Goal: Task Accomplishment & Management: Manage account settings

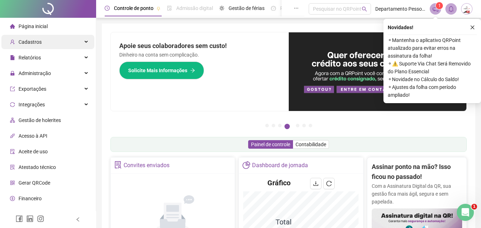
click at [27, 48] on span "Cadastros" at bounding box center [26, 42] width 32 height 14
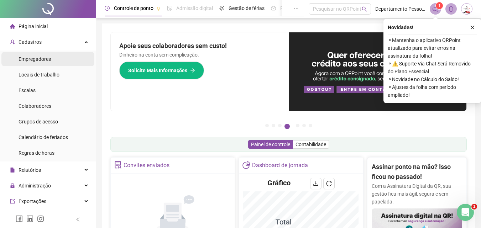
click at [41, 58] on span "Empregadores" at bounding box center [35, 59] width 32 height 6
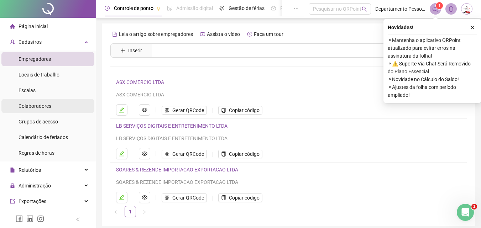
click at [43, 106] on span "Colaboradores" at bounding box center [35, 106] width 33 height 6
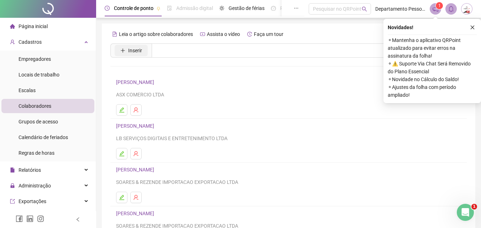
click at [123, 50] on icon "plus" at bounding box center [122, 50] width 5 height 5
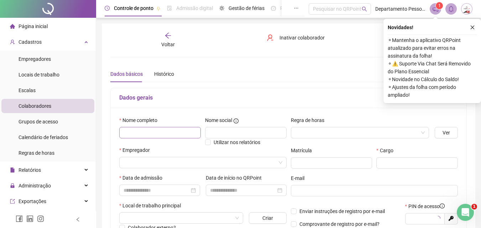
type input "*****"
click at [180, 135] on input "text" at bounding box center [160, 132] width 82 height 11
type input "**********"
click at [222, 137] on input "text" at bounding box center [246, 132] width 82 height 11
click at [320, 132] on input "search" at bounding box center [357, 133] width 124 height 11
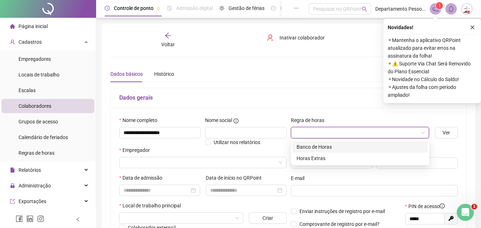
click at [316, 147] on div "Banco de Horas" at bounding box center [360, 147] width 127 height 8
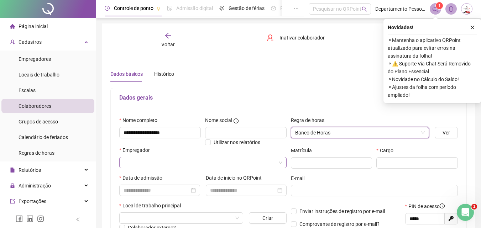
click at [157, 167] on input "search" at bounding box center [200, 162] width 152 height 11
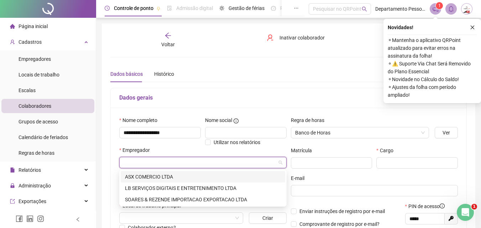
click at [182, 160] on input "search" at bounding box center [200, 162] width 152 height 11
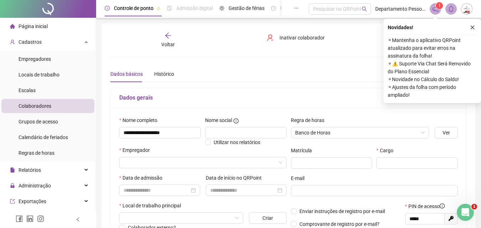
click at [282, 67] on div "Dados básicos Histórico" at bounding box center [288, 74] width 357 height 16
click at [164, 163] on input "search" at bounding box center [200, 162] width 152 height 11
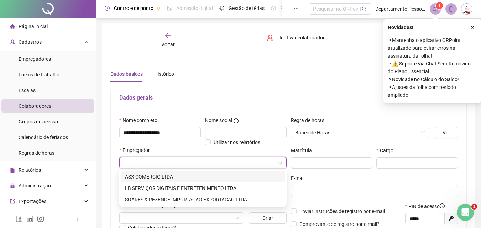
click at [165, 162] on input "search" at bounding box center [200, 162] width 152 height 11
click at [229, 35] on div "Voltar Inativar colaborador [PERSON_NAME]" at bounding box center [289, 40] width 362 height 16
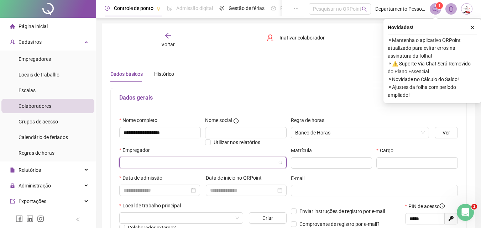
click at [175, 163] on input "search" at bounding box center [200, 162] width 152 height 11
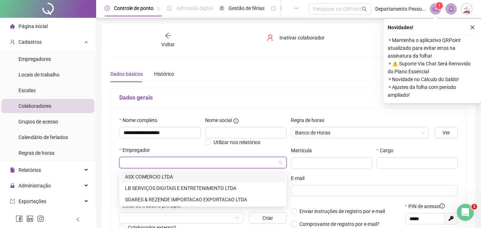
click at [165, 175] on div "ASX COMERCIO LTDA" at bounding box center [203, 177] width 156 height 8
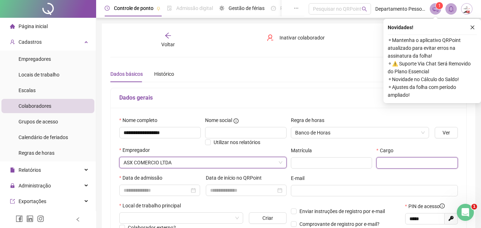
click at [389, 162] on input "text" at bounding box center [417, 162] width 82 height 11
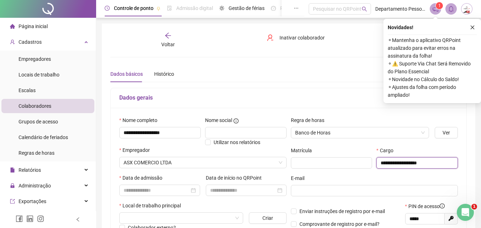
type input "**********"
click at [375, 176] on div "E-mail" at bounding box center [374, 180] width 167 height 11
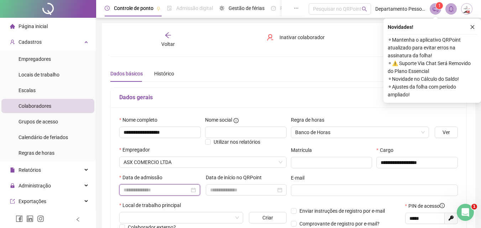
click at [165, 189] on input at bounding box center [157, 190] width 66 height 8
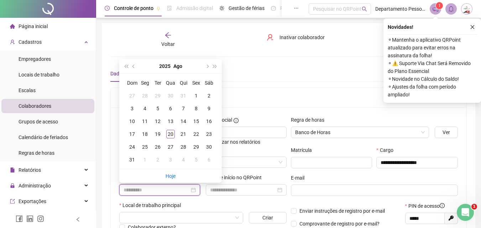
type input "**********"
click at [247, 51] on div "**********" at bounding box center [288, 199] width 357 height 335
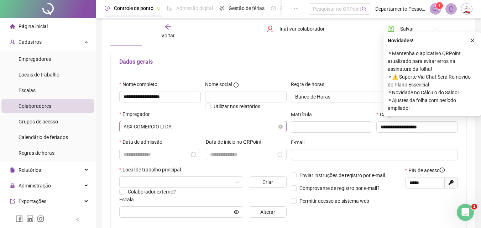
scroll to position [72, 0]
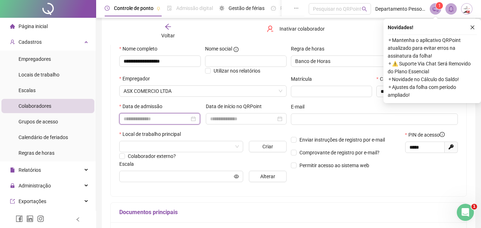
click at [163, 118] on input at bounding box center [157, 119] width 66 height 8
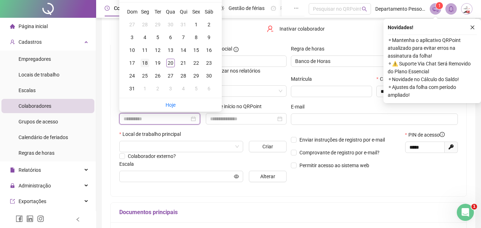
type input "**********"
click at [149, 64] on div "18" at bounding box center [145, 63] width 9 height 9
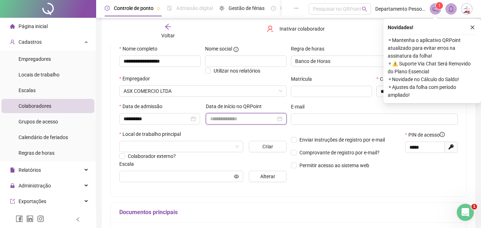
click at [217, 119] on input at bounding box center [243, 119] width 66 height 8
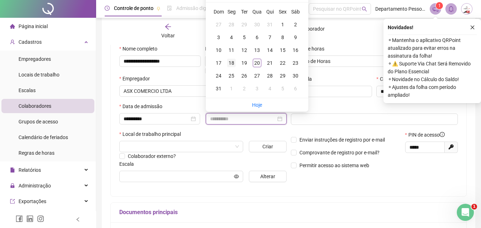
type input "**********"
click at [230, 62] on div "18" at bounding box center [231, 63] width 9 height 9
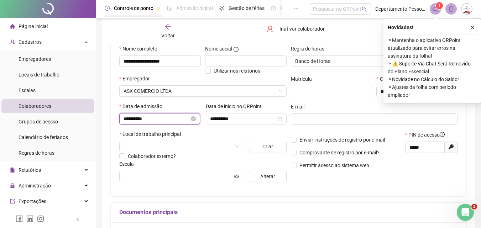
click at [168, 115] on input "**********" at bounding box center [157, 119] width 66 height 8
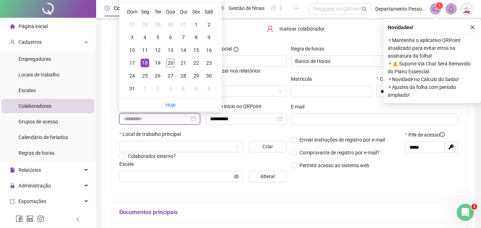
type input "**********"
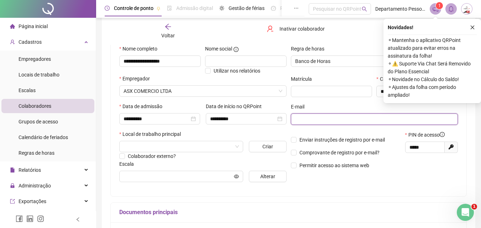
click at [323, 119] on input "text" at bounding box center [373, 119] width 157 height 8
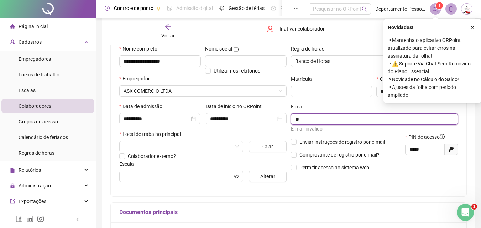
type input "*"
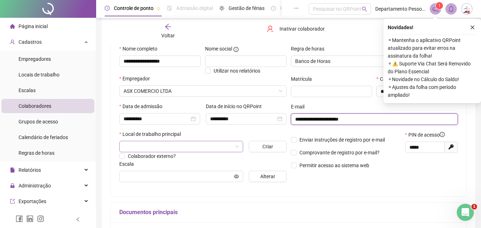
type input "**********"
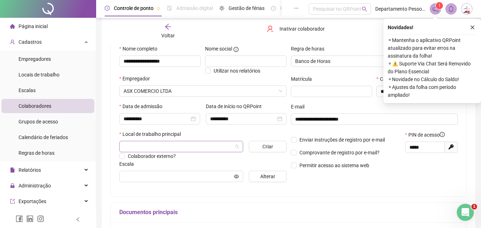
click at [153, 149] on input "search" at bounding box center [178, 146] width 109 height 11
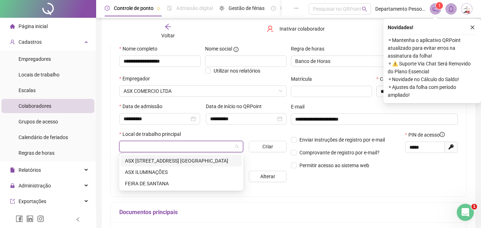
click at [155, 161] on div "ASX [STREET_ADDRESS] [GEOGRAPHIC_DATA]" at bounding box center [181, 161] width 113 height 8
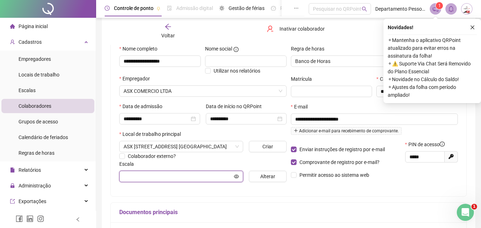
click at [212, 175] on input "text" at bounding box center [178, 177] width 109 height 8
click at [237, 176] on icon "eye" at bounding box center [236, 176] width 5 height 5
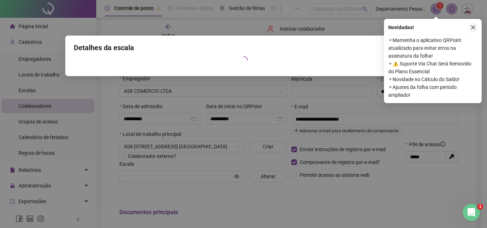
click at [472, 26] on icon "close" at bounding box center [473, 28] width 4 height 4
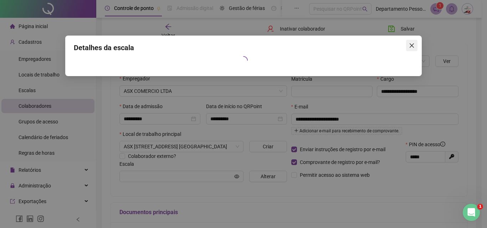
click at [413, 45] on icon "close" at bounding box center [412, 46] width 6 height 6
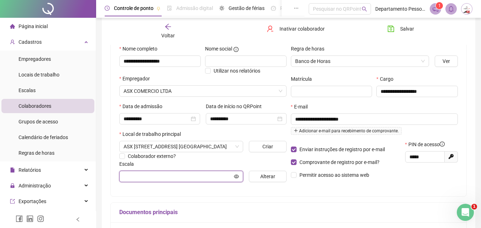
click at [160, 175] on input "text" at bounding box center [178, 177] width 109 height 8
click at [267, 176] on span "Alterar" at bounding box center [267, 177] width 15 height 8
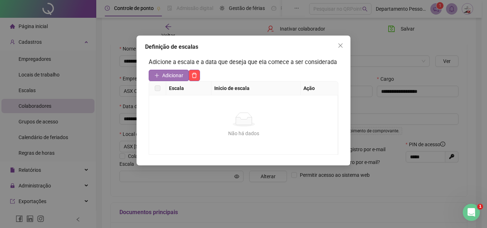
click at [176, 74] on span "Adicionar" at bounding box center [172, 76] width 21 height 8
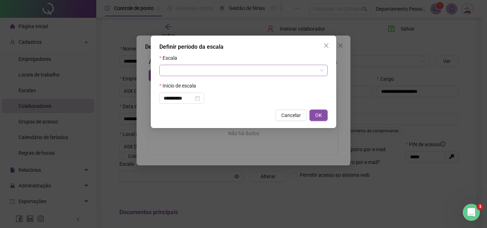
click at [187, 69] on input "search" at bounding box center [239, 70] width 153 height 11
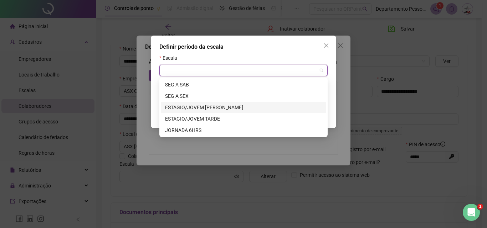
click at [176, 107] on div "ESTAGIO/JOVEM [PERSON_NAME]" at bounding box center [243, 108] width 157 height 8
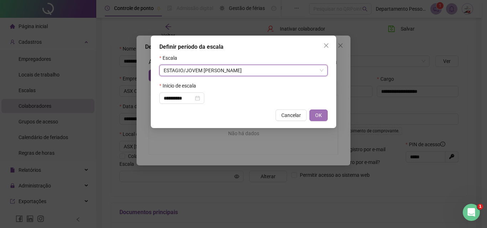
click at [319, 115] on span "OK" at bounding box center [318, 115] width 7 height 8
type input "**********"
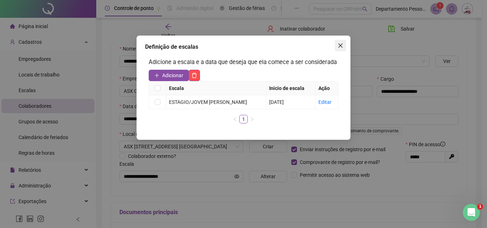
click at [339, 45] on icon "close" at bounding box center [340, 46] width 6 height 6
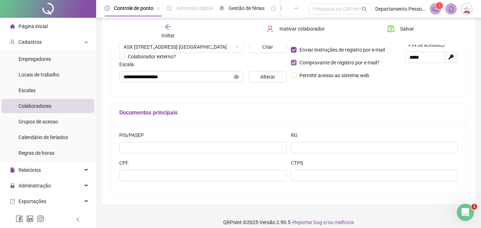
scroll to position [178, 0]
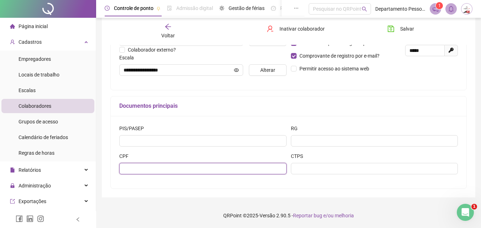
click at [214, 170] on input "text" at bounding box center [202, 168] width 167 height 11
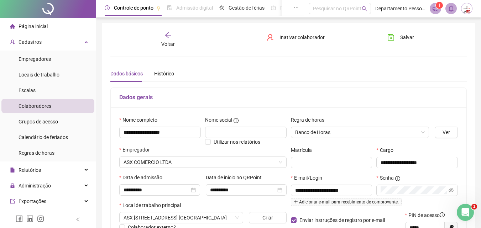
scroll to position [0, 0]
click at [409, 36] on span "Salvar" at bounding box center [407, 38] width 14 height 8
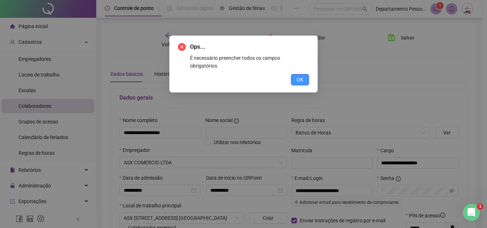
click at [303, 76] on span "OK" at bounding box center [299, 80] width 7 height 8
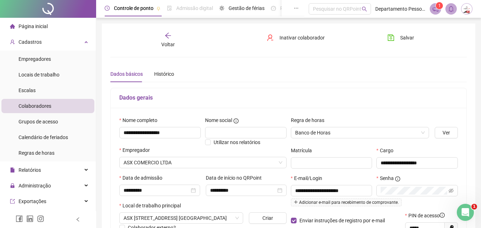
click at [432, 100] on h5 "Dados gerais" at bounding box center [288, 98] width 339 height 9
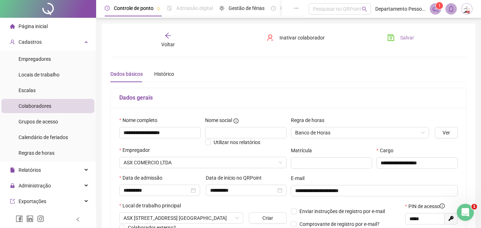
click at [411, 40] on span "Salvar" at bounding box center [407, 38] width 14 height 8
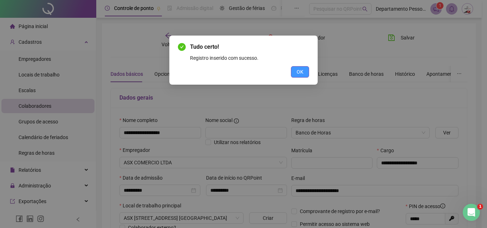
click at [303, 73] on button "OK" at bounding box center [300, 71] width 18 height 11
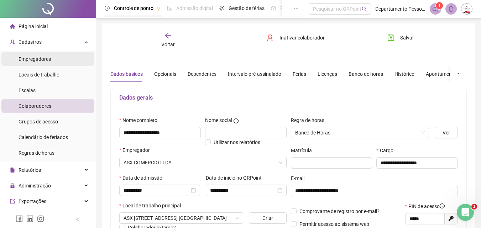
click at [37, 61] on span "Empregadores" at bounding box center [35, 59] width 32 height 6
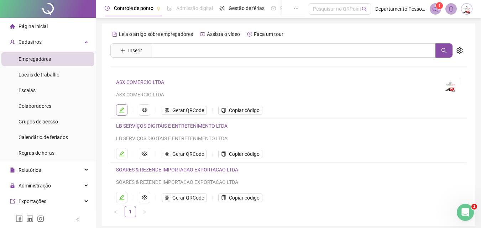
click at [124, 109] on icon "edit" at bounding box center [121, 110] width 5 height 5
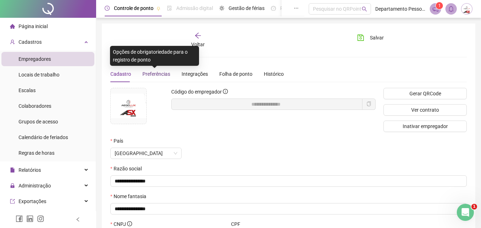
click at [160, 75] on span "Preferências" at bounding box center [156, 74] width 28 height 6
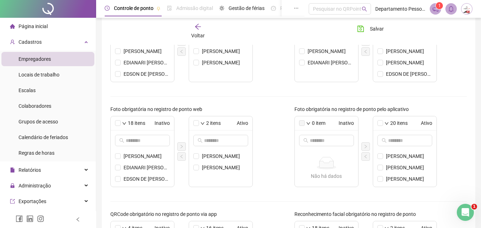
scroll to position [178, 0]
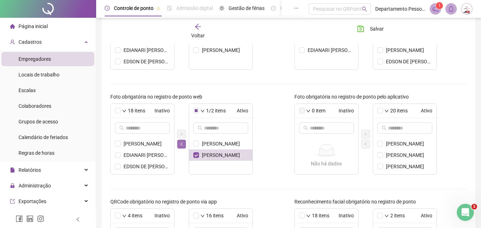
click at [182, 142] on icon "left" at bounding box center [182, 144] width 4 height 4
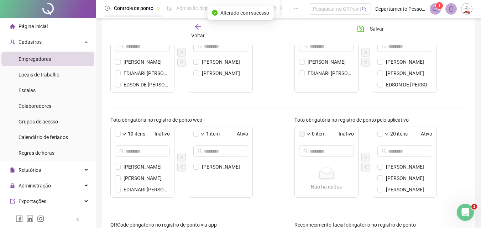
scroll to position [142, 0]
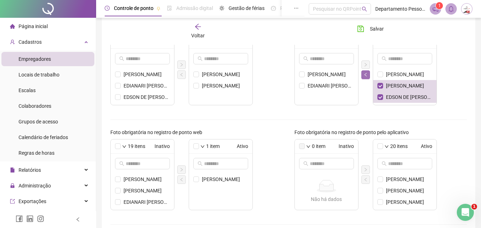
click at [364, 74] on icon "left" at bounding box center [366, 75] width 4 height 4
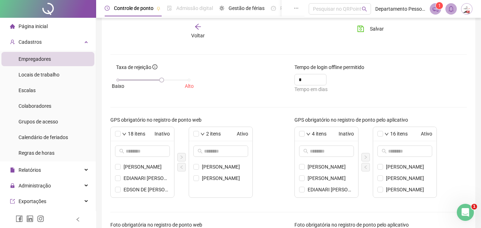
scroll to position [0, 0]
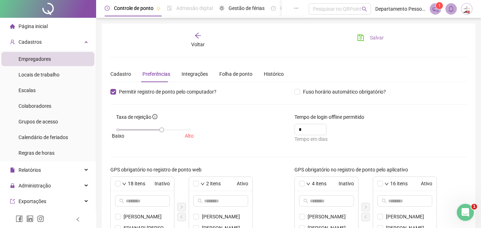
click at [378, 36] on span "Salvar" at bounding box center [377, 38] width 14 height 8
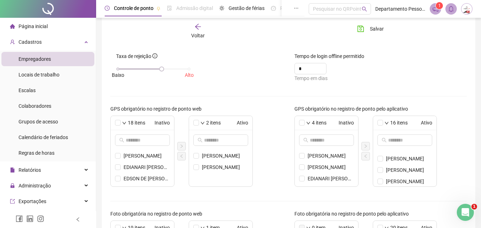
scroll to position [146, 0]
click at [364, 145] on icon "right" at bounding box center [366, 146] width 4 height 4
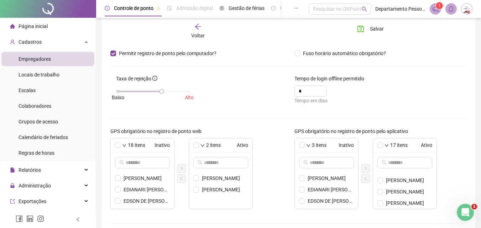
scroll to position [0, 0]
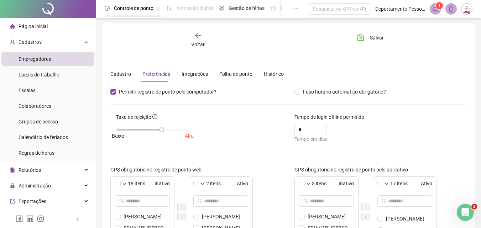
click at [198, 36] on icon "arrow-left" at bounding box center [197, 35] width 7 height 7
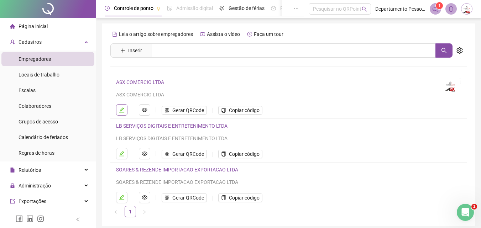
click at [124, 110] on icon "edit" at bounding box center [122, 110] width 6 height 6
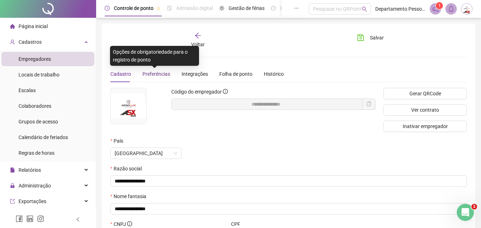
click at [161, 75] on span "Preferências" at bounding box center [156, 74] width 28 height 6
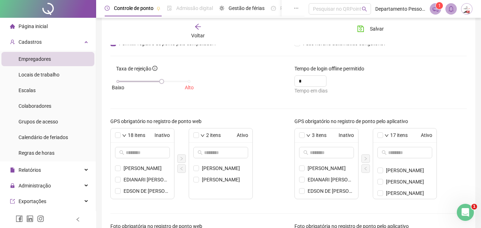
scroll to position [61, 0]
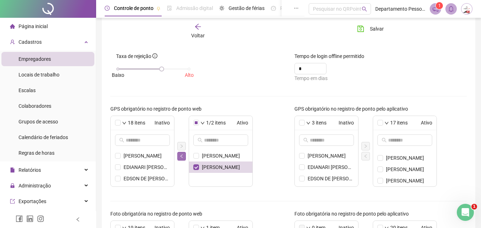
click at [182, 156] on icon "left" at bounding box center [182, 156] width 4 height 4
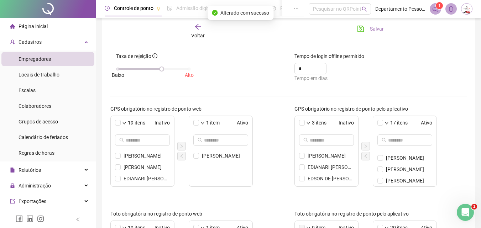
click at [371, 28] on span "Salvar" at bounding box center [377, 29] width 14 height 8
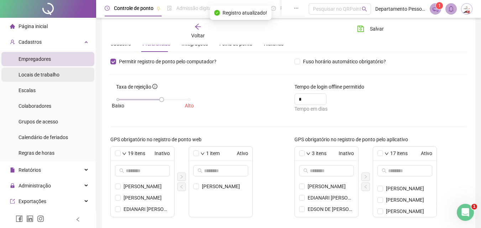
scroll to position [0, 0]
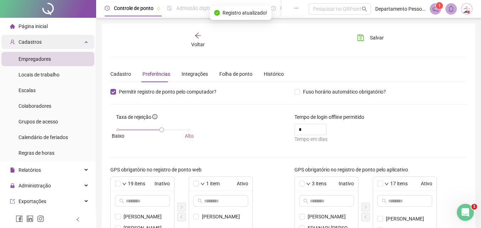
click at [33, 40] on span "Cadastros" at bounding box center [30, 42] width 23 height 6
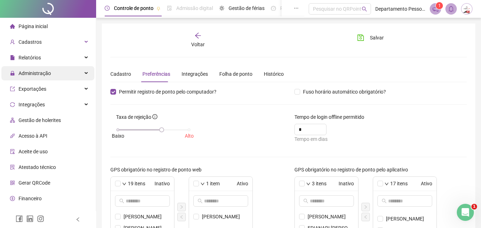
click at [37, 73] on span "Administração" at bounding box center [35, 74] width 32 height 6
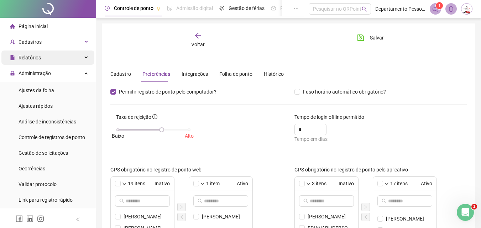
click at [30, 60] on span "Relatórios" at bounding box center [30, 58] width 22 height 6
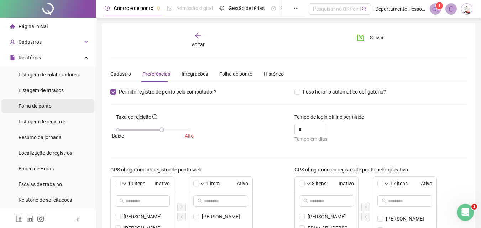
click at [33, 105] on span "Folha de ponto" at bounding box center [35, 106] width 33 height 6
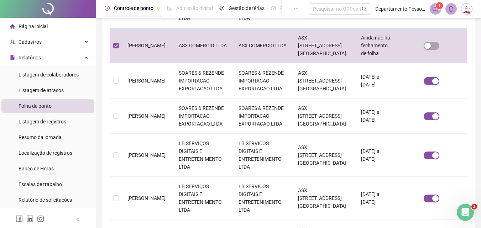
scroll to position [32, 0]
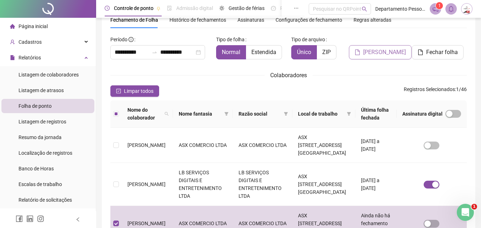
click at [388, 53] on span "[PERSON_NAME]" at bounding box center [384, 52] width 43 height 9
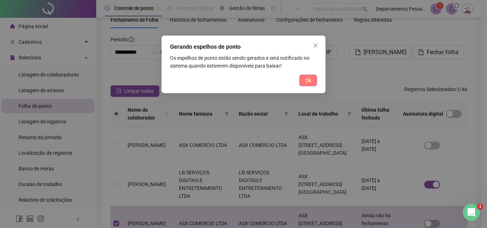
click at [313, 79] on button "Ok" at bounding box center [307, 80] width 17 height 11
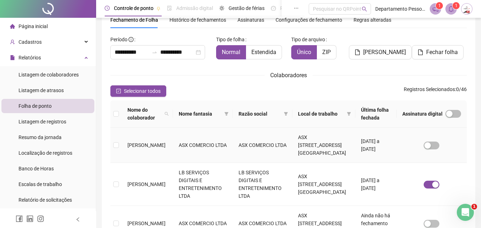
scroll to position [0, 0]
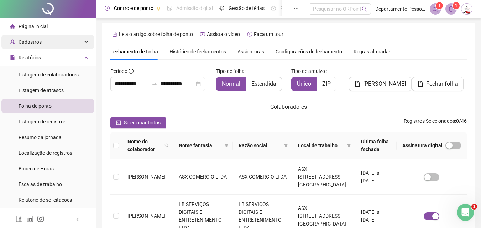
click at [40, 45] on span "Cadastros" at bounding box center [26, 42] width 32 height 14
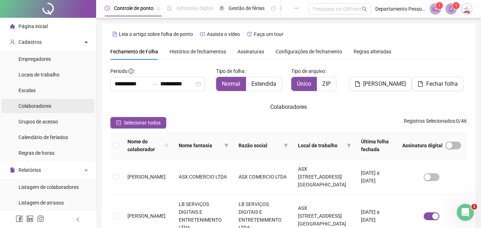
click at [40, 106] on span "Colaboradores" at bounding box center [35, 106] width 33 height 6
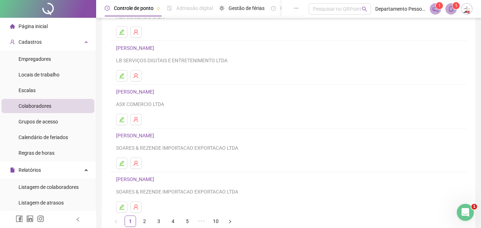
scroll to position [116, 0]
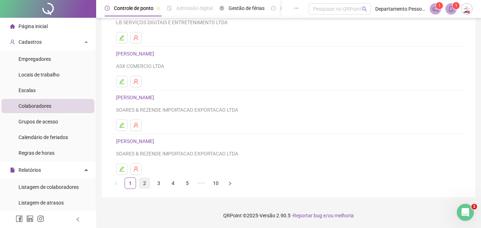
click at [144, 186] on link "2" at bounding box center [144, 183] width 11 height 11
click at [158, 184] on link "3" at bounding box center [159, 183] width 11 height 11
click at [129, 183] on link "1" at bounding box center [130, 183] width 11 height 11
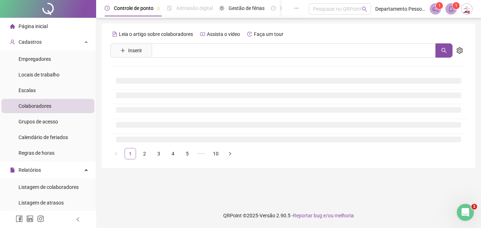
scroll to position [0, 0]
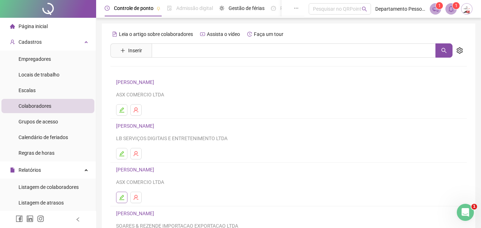
click at [123, 199] on icon "edit" at bounding box center [122, 198] width 6 height 6
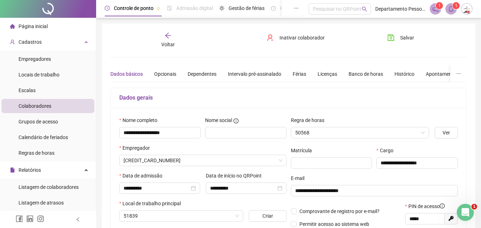
type input "**********"
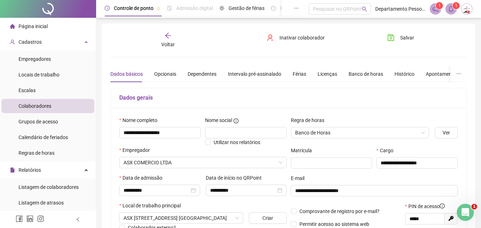
click at [166, 35] on icon "arrow-left" at bounding box center [168, 35] width 7 height 7
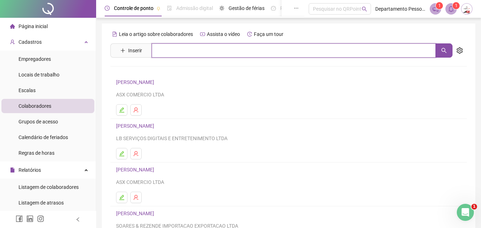
click at [194, 53] on input "text" at bounding box center [294, 50] width 284 height 14
type input "*********"
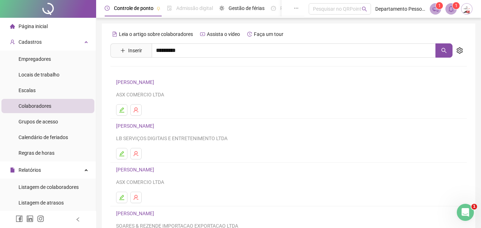
click at [176, 72] on link "[PERSON_NAME] DE [DEMOGRAPHIC_DATA]" at bounding box center [173, 72] width 98 height 6
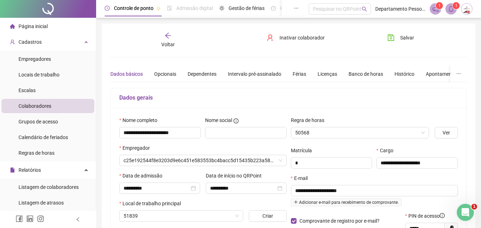
type input "*********"
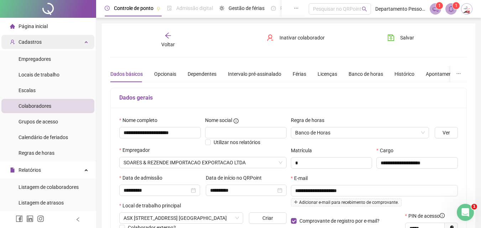
click at [85, 41] on icon at bounding box center [87, 41] width 4 height 0
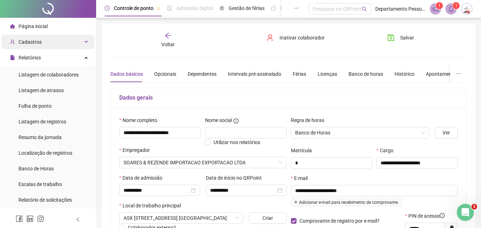
click at [45, 41] on div "Cadastros" at bounding box center [47, 42] width 93 height 14
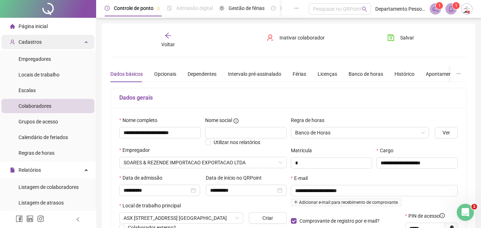
click at [80, 44] on div "Cadastros" at bounding box center [47, 42] width 93 height 14
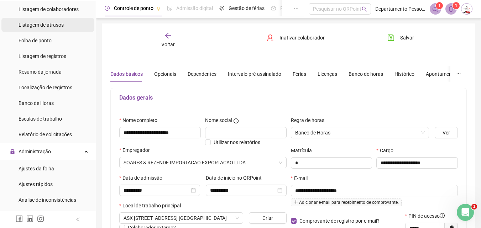
scroll to position [71, 0]
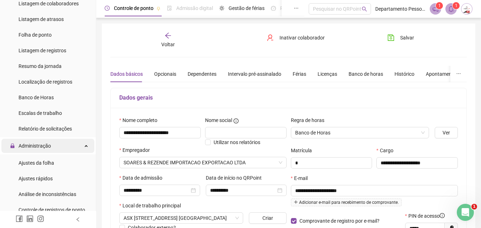
click at [42, 146] on span "Administração" at bounding box center [35, 146] width 32 height 6
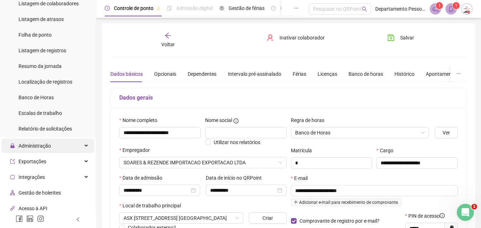
click at [50, 148] on span "Administração" at bounding box center [35, 146] width 32 height 6
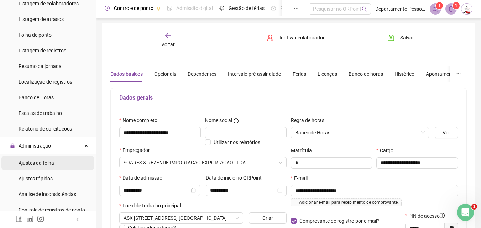
click at [52, 164] on span "Ajustes da folha" at bounding box center [37, 163] width 36 height 6
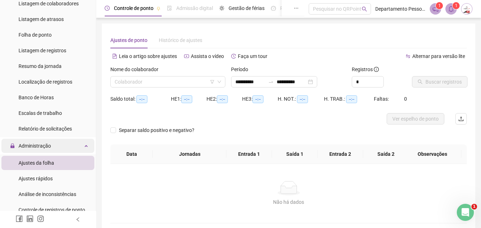
type input "**********"
click at [177, 79] on input "search" at bounding box center [165, 82] width 100 height 11
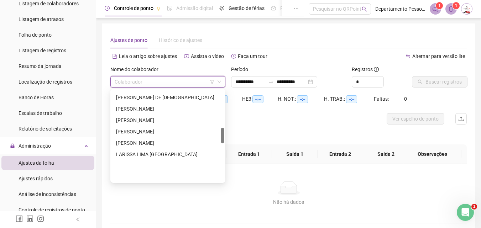
scroll to position [214, 0]
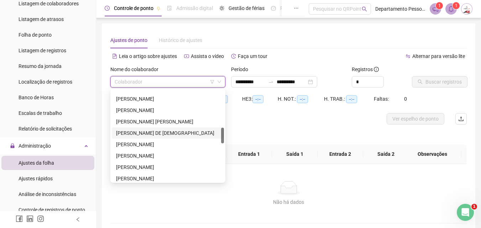
click at [125, 132] on div "[PERSON_NAME] DE [DEMOGRAPHIC_DATA]" at bounding box center [168, 133] width 104 height 8
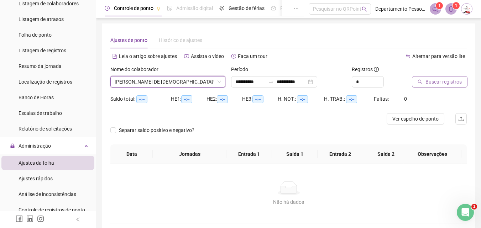
click at [438, 80] on span "Buscar registros" at bounding box center [444, 82] width 36 height 8
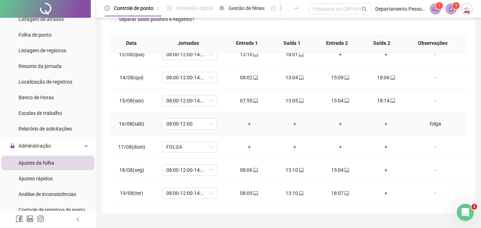
scroll to position [136, 0]
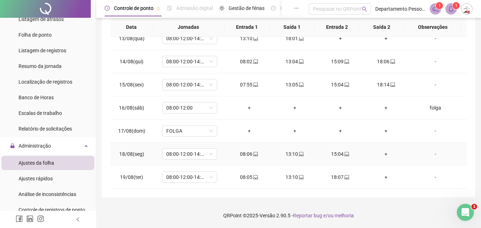
click at [380, 154] on div "+" at bounding box center [386, 154] width 34 height 8
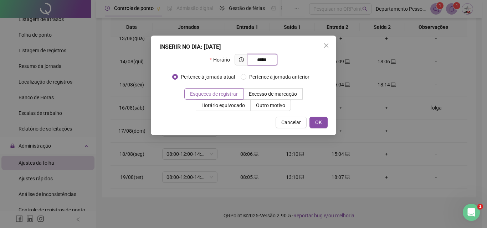
type input "*****"
click at [230, 92] on span "Esqueceu de registrar" at bounding box center [214, 94] width 48 height 6
click at [317, 121] on span "OK" at bounding box center [318, 123] width 7 height 8
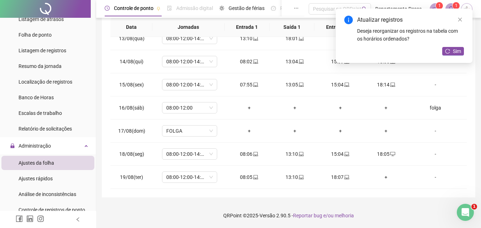
click at [474, 75] on div "**********" at bounding box center [289, 43] width 374 height 310
click at [461, 16] on link "Close" at bounding box center [460, 20] width 8 height 8
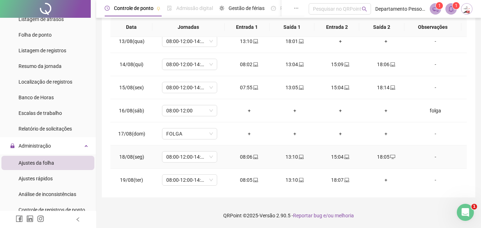
scroll to position [288, 0]
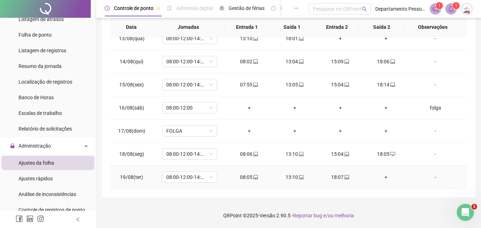
click at [381, 178] on div "+" at bounding box center [386, 177] width 34 height 8
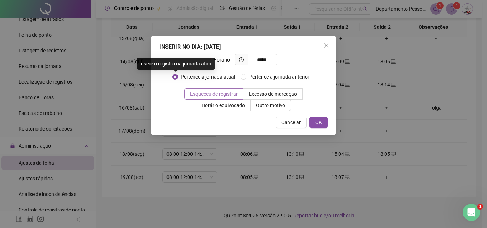
type input "*****"
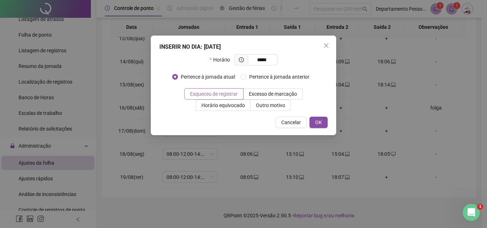
click at [212, 93] on span "Esqueceu de registrar" at bounding box center [214, 94] width 48 height 6
click at [319, 120] on span "OK" at bounding box center [318, 123] width 7 height 8
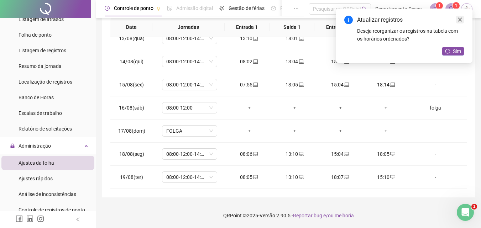
click at [460, 18] on icon "close" at bounding box center [460, 19] width 5 height 5
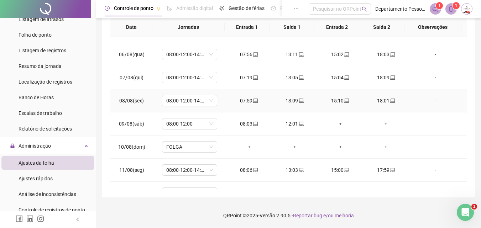
scroll to position [217, 0]
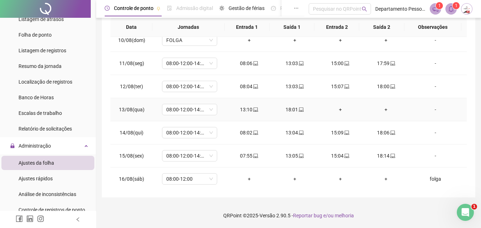
click at [434, 110] on div "-" at bounding box center [436, 110] width 42 height 8
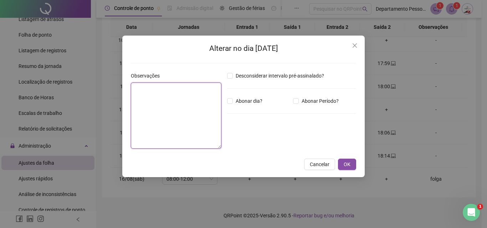
click at [170, 112] on textarea at bounding box center [176, 116] width 90 height 66
type textarea "*****"
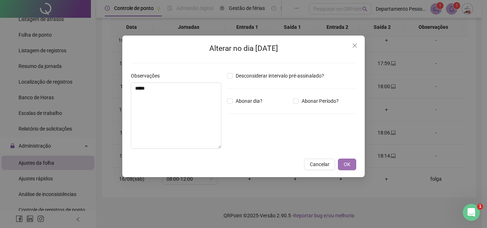
click at [345, 164] on span "OK" at bounding box center [346, 165] width 7 height 8
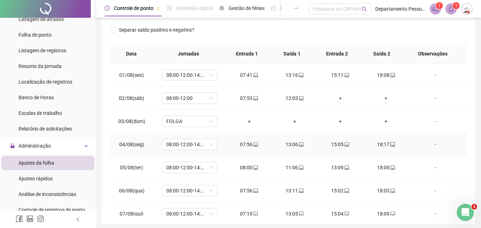
scroll to position [0, 0]
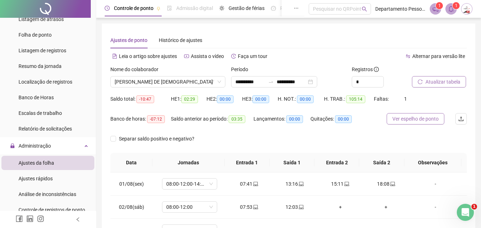
click at [414, 119] on span "Ver espelho de ponto" at bounding box center [416, 119] width 46 height 8
click at [342, 48] on div "Ajustes de ponto Histórico de ajustes" at bounding box center [288, 40] width 357 height 16
click at [218, 83] on icon "down" at bounding box center [219, 82] width 4 height 4
click at [131, 83] on span "[PERSON_NAME] DE [DEMOGRAPHIC_DATA]" at bounding box center [168, 82] width 106 height 11
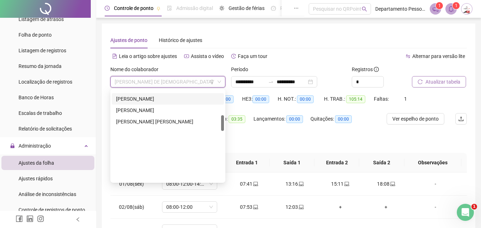
scroll to position [142, 0]
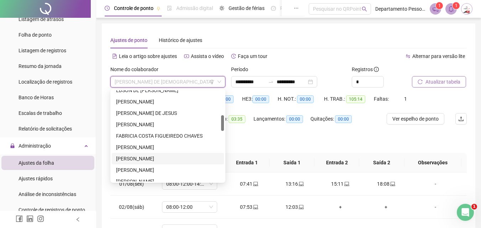
click at [145, 157] on div "[PERSON_NAME]" at bounding box center [168, 159] width 104 height 8
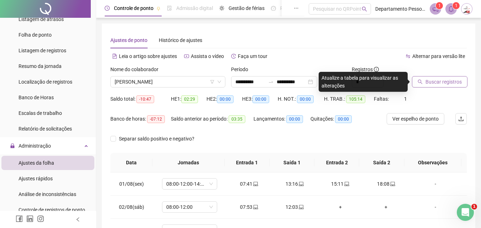
click at [432, 84] on span "Buscar registros" at bounding box center [444, 82] width 36 height 8
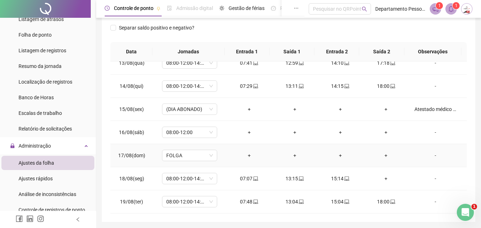
scroll to position [136, 0]
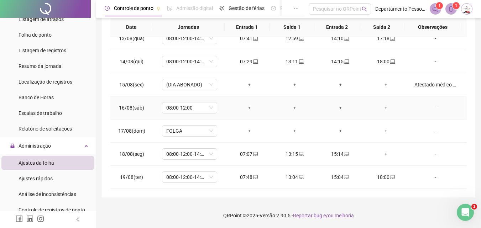
click at [430, 108] on div "-" at bounding box center [436, 108] width 42 height 8
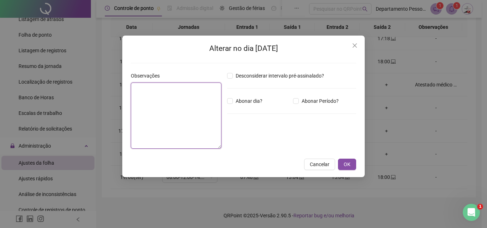
click at [204, 108] on textarea at bounding box center [176, 116] width 90 height 66
type textarea "*****"
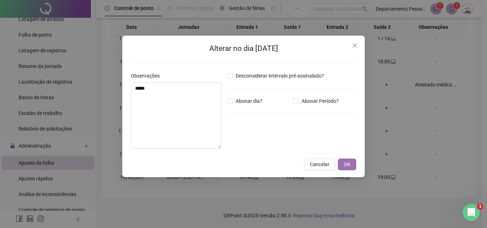
click at [346, 162] on span "OK" at bounding box center [346, 165] width 7 height 8
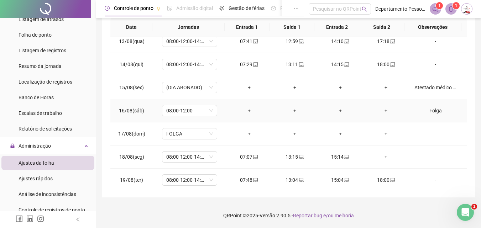
scroll to position [288, 0]
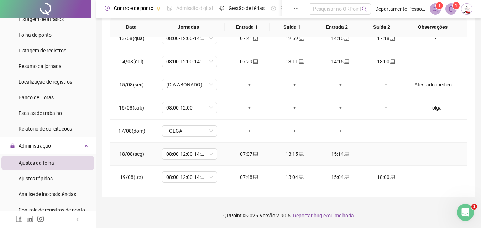
click at [383, 155] on div "+" at bounding box center [386, 154] width 34 height 8
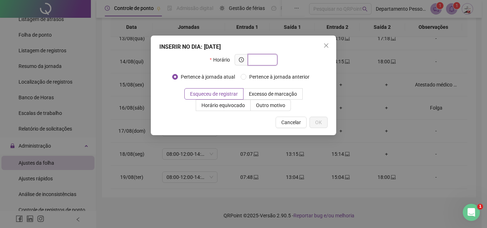
click at [259, 57] on input "text" at bounding box center [262, 60] width 20 height 8
type input "*****"
click at [325, 45] on icon "close" at bounding box center [326, 46] width 6 height 6
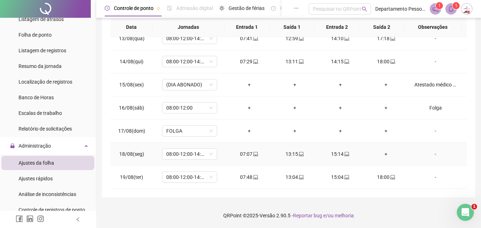
click at [384, 155] on div "+" at bounding box center [386, 154] width 34 height 8
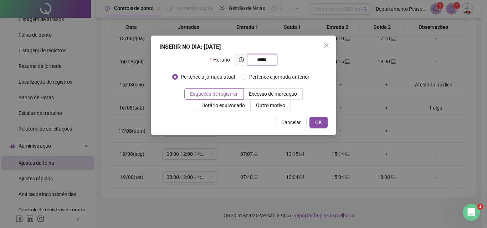
type input "*****"
click at [207, 95] on span "Esqueceu de registrar" at bounding box center [214, 94] width 48 height 6
click at [316, 120] on span "OK" at bounding box center [318, 123] width 7 height 8
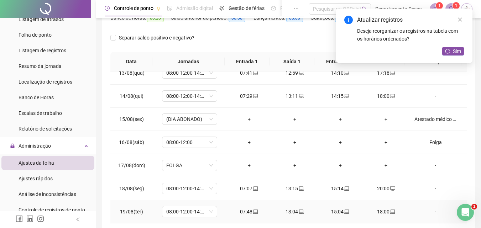
scroll to position [136, 0]
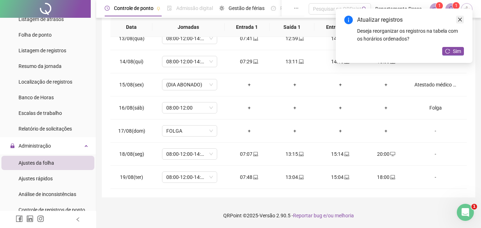
click at [462, 19] on icon "close" at bounding box center [460, 19] width 5 height 5
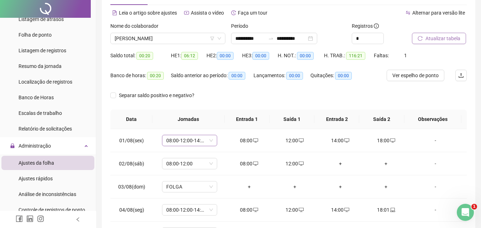
scroll to position [0, 0]
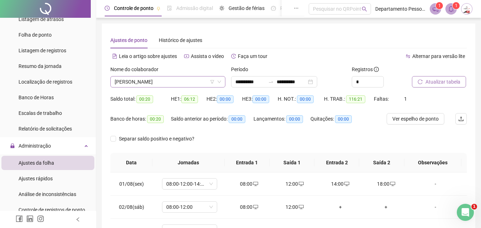
click at [161, 88] on div "Nome do colaborador [PERSON_NAME]" at bounding box center [168, 80] width 121 height 28
click at [166, 82] on span "[PERSON_NAME]" at bounding box center [168, 82] width 106 height 11
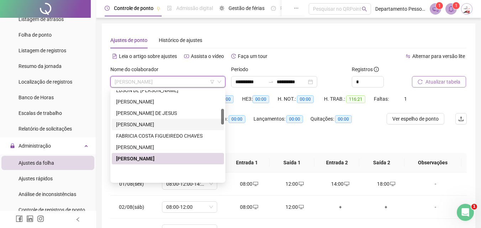
scroll to position [107, 0]
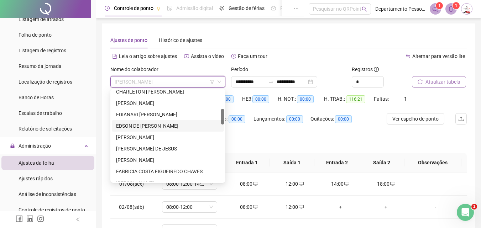
click at [134, 125] on div "EDSON DE [PERSON_NAME]" at bounding box center [168, 126] width 104 height 8
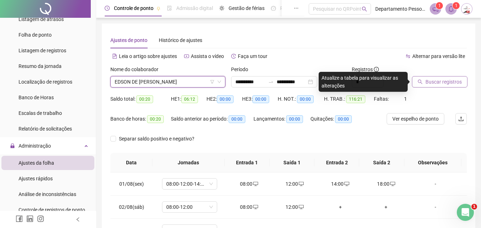
click at [434, 81] on span "Buscar registros" at bounding box center [444, 82] width 36 height 8
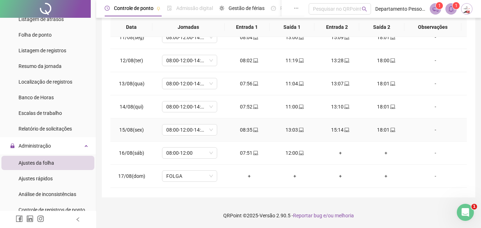
scroll to position [288, 0]
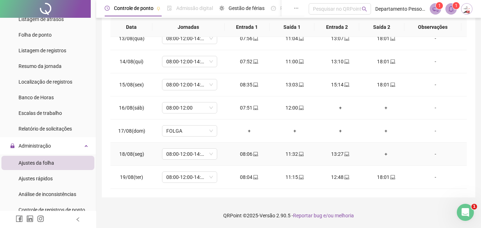
click at [380, 155] on div "+" at bounding box center [386, 154] width 34 height 8
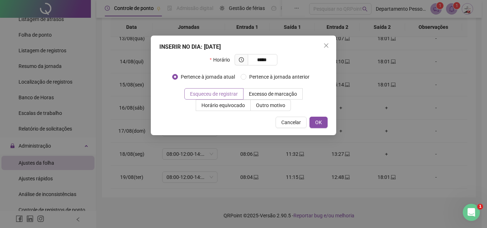
type input "*****"
click at [229, 92] on span "Esqueceu de registrar" at bounding box center [214, 94] width 48 height 6
click at [316, 122] on span "OK" at bounding box center [318, 123] width 7 height 8
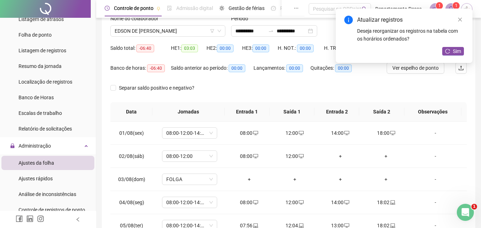
scroll to position [0, 0]
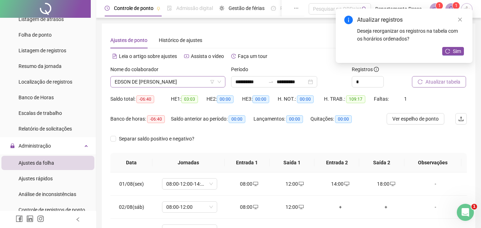
click at [147, 83] on span "EDSON DE [PERSON_NAME]" at bounding box center [168, 82] width 106 height 11
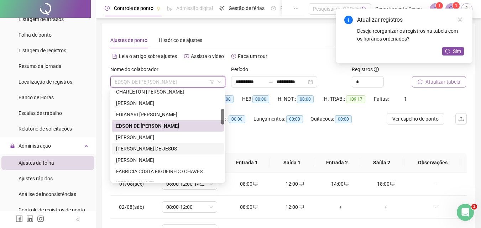
scroll to position [142, 0]
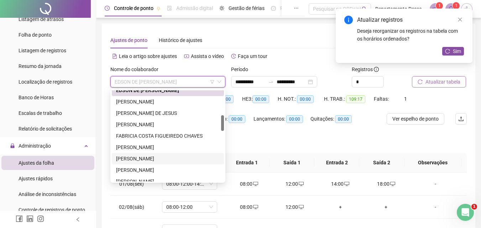
click at [137, 160] on div "[PERSON_NAME]" at bounding box center [168, 159] width 104 height 8
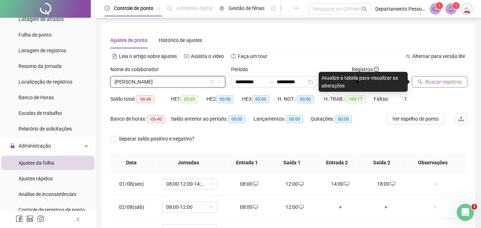
click at [431, 83] on span "Buscar registros" at bounding box center [444, 82] width 36 height 8
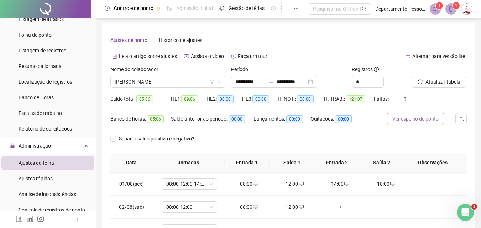
click at [412, 119] on span "Ver espelho de ponto" at bounding box center [416, 119] width 46 height 8
drag, startPoint x: 141, startPoint y: 79, endPoint x: 136, endPoint y: 117, distance: 38.4
click at [141, 80] on span "[PERSON_NAME]" at bounding box center [168, 82] width 106 height 11
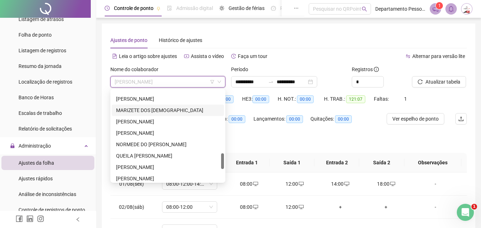
scroll to position [397, 0]
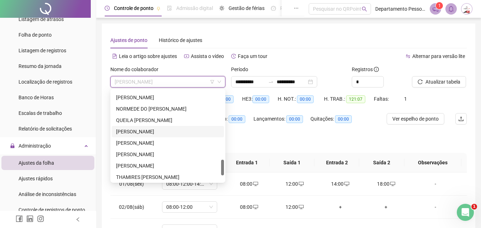
click at [138, 132] on div "[PERSON_NAME]" at bounding box center [168, 132] width 104 height 8
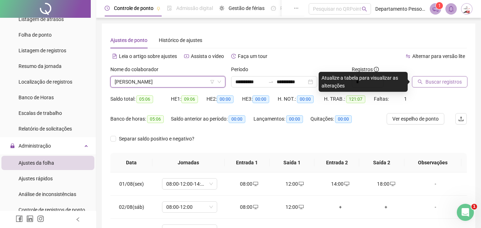
click at [437, 85] on span "Buscar registros" at bounding box center [444, 82] width 36 height 8
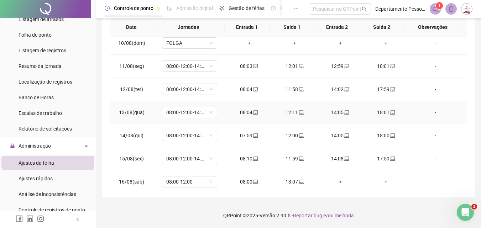
scroll to position [288, 0]
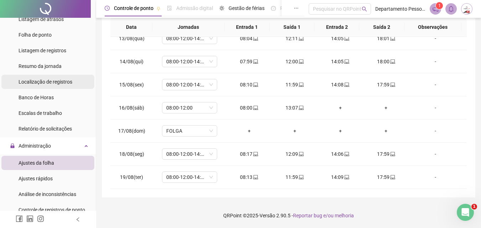
click at [52, 82] on span "Localização de registros" at bounding box center [46, 82] width 54 height 6
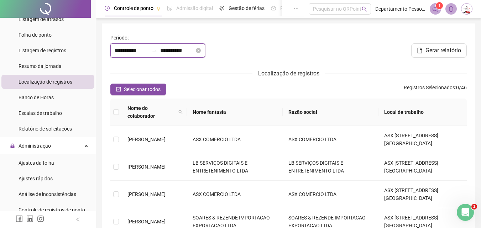
click at [179, 50] on input "**********" at bounding box center [177, 50] width 34 height 9
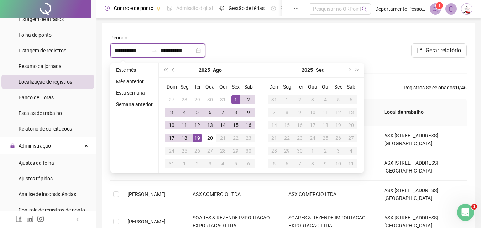
drag, startPoint x: 146, startPoint y: 50, endPoint x: 97, endPoint y: 49, distance: 49.2
click at [97, 49] on div "**********" at bounding box center [288, 231] width 385 height 462
type input "**********"
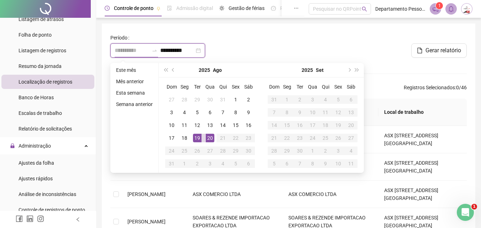
type input "**********"
click at [196, 136] on div "19" at bounding box center [197, 138] width 9 height 9
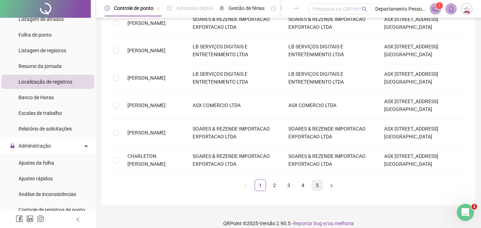
click at [316, 180] on link "5" at bounding box center [317, 185] width 11 height 11
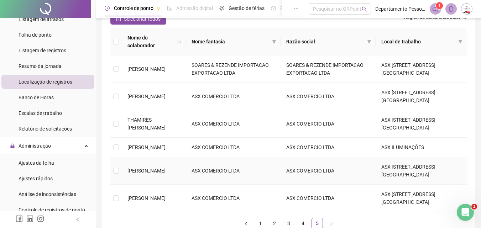
scroll to position [109, 0]
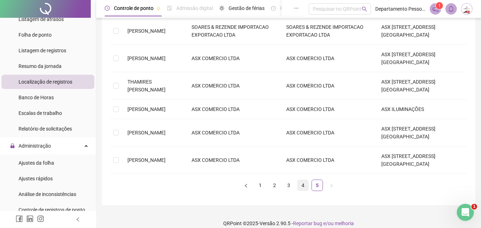
click at [302, 180] on link "4" at bounding box center [303, 185] width 11 height 11
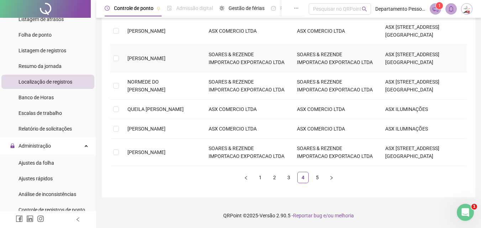
scroll to position [218, 0]
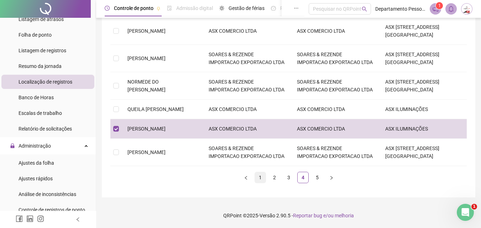
click at [262, 179] on link "1" at bounding box center [260, 177] width 11 height 11
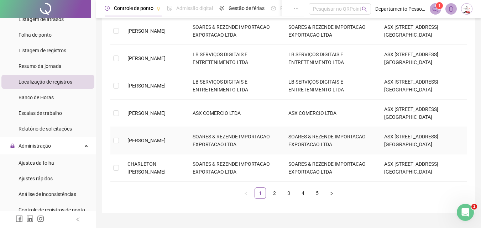
click at [142, 138] on span "[PERSON_NAME]" at bounding box center [147, 141] width 38 height 6
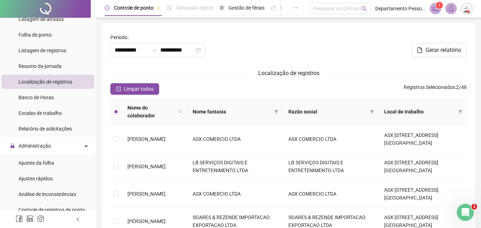
scroll to position [0, 0]
click at [431, 49] on span "Gerar relatório" at bounding box center [444, 50] width 36 height 9
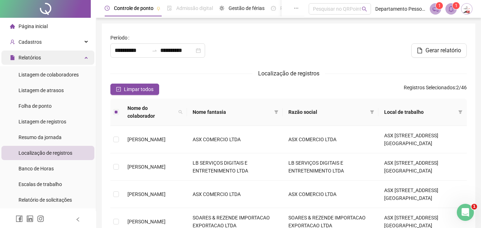
click at [79, 56] on div "Relatórios" at bounding box center [47, 58] width 93 height 14
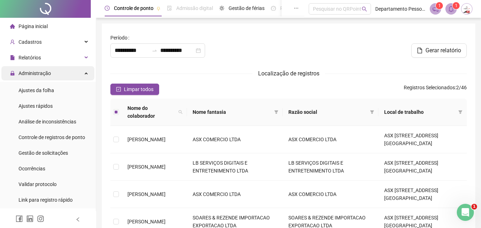
click at [85, 73] on icon at bounding box center [87, 73] width 4 height 0
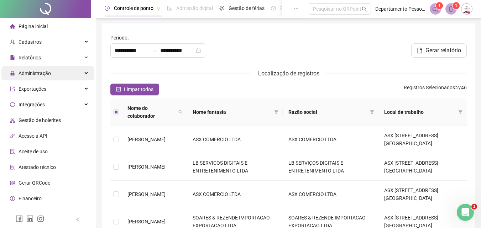
click at [85, 73] on icon at bounding box center [87, 73] width 4 height 0
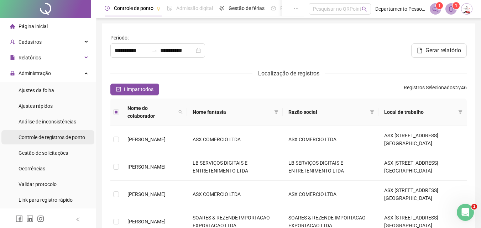
click at [45, 137] on span "Controle de registros de ponto" at bounding box center [52, 138] width 67 height 6
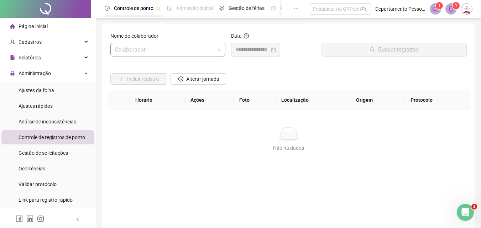
click at [149, 50] on input "search" at bounding box center [165, 50] width 100 height 14
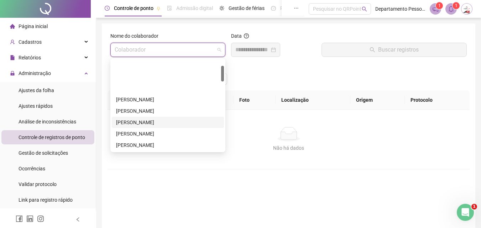
scroll to position [36, 0]
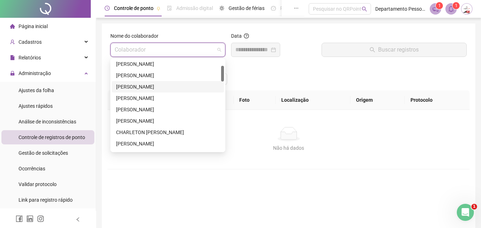
click at [123, 123] on div "[PERSON_NAME]" at bounding box center [168, 121] width 104 height 8
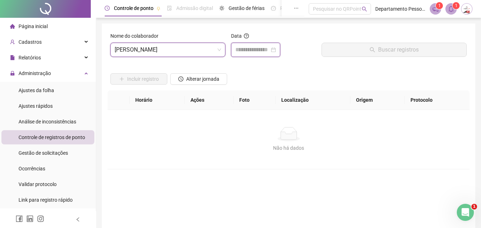
click at [257, 52] on input at bounding box center [252, 50] width 34 height 9
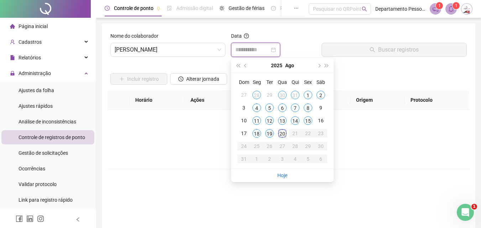
type input "**********"
click at [268, 133] on div "19" at bounding box center [269, 133] width 9 height 9
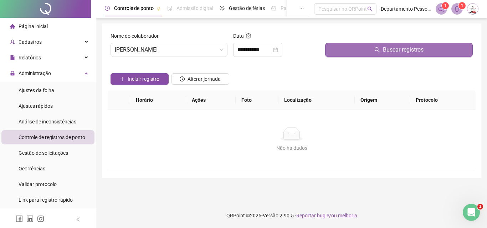
click at [390, 48] on span "Buscar registros" at bounding box center [403, 50] width 41 height 9
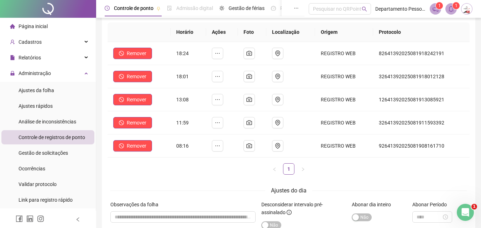
scroll to position [56, 0]
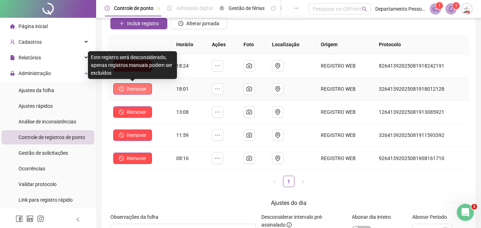
click at [143, 88] on span "Remover" at bounding box center [137, 89] width 20 height 8
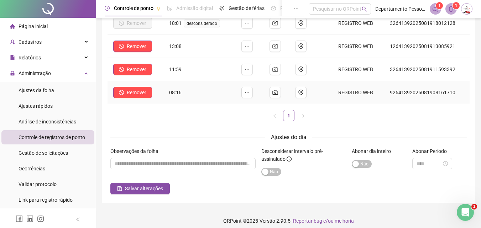
scroll to position [127, 0]
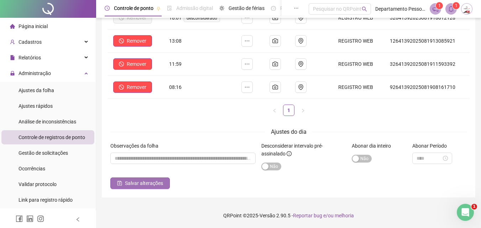
click at [149, 183] on span "Salvar alterações" at bounding box center [144, 184] width 38 height 8
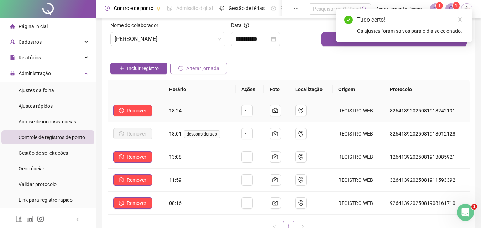
scroll to position [0, 0]
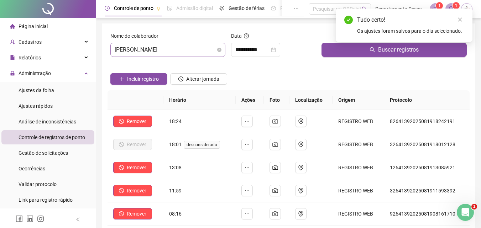
click at [191, 50] on span "[PERSON_NAME]" at bounding box center [168, 50] width 106 height 14
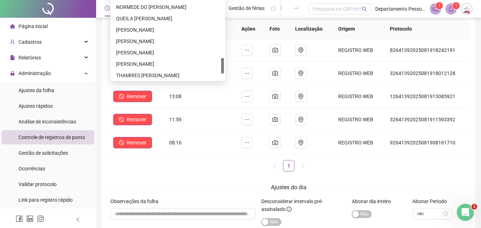
scroll to position [362, 0]
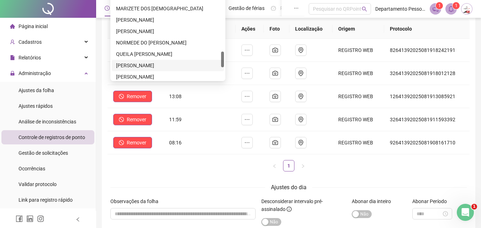
click at [138, 66] on div "[PERSON_NAME]" at bounding box center [168, 66] width 104 height 8
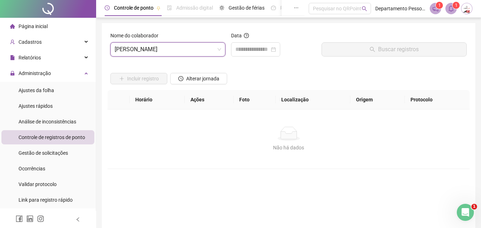
scroll to position [0, 0]
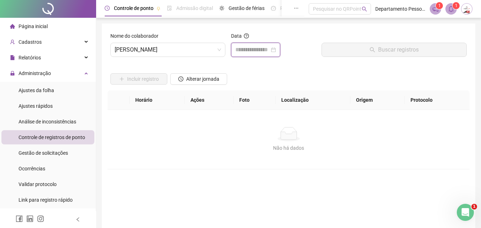
click at [250, 48] on input at bounding box center [252, 50] width 34 height 9
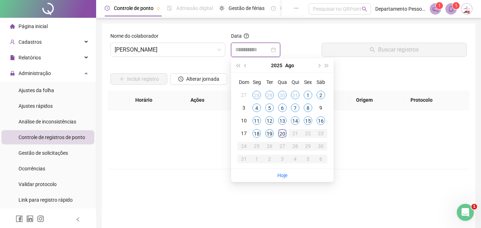
type input "**********"
click at [270, 132] on div "19" at bounding box center [269, 133] width 9 height 9
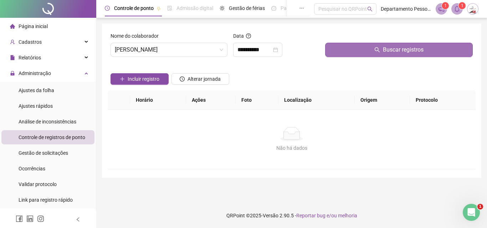
click at [377, 46] on button "Buscar registros" at bounding box center [398, 50] width 147 height 14
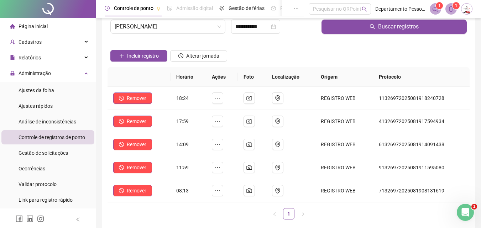
scroll to position [20, 0]
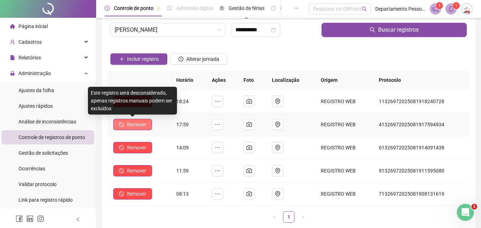
click at [139, 124] on span "Remover" at bounding box center [137, 125] width 20 height 8
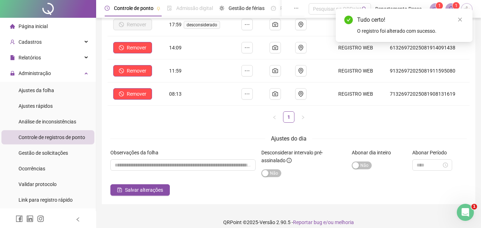
scroll to position [127, 0]
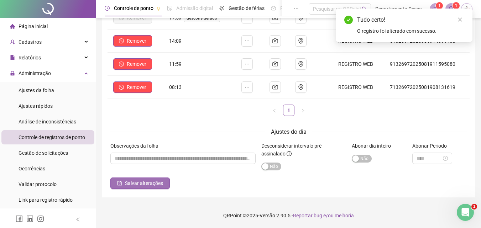
click at [144, 184] on span "Salvar alterações" at bounding box center [144, 184] width 38 height 8
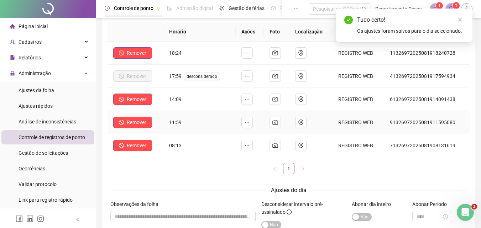
scroll to position [0, 0]
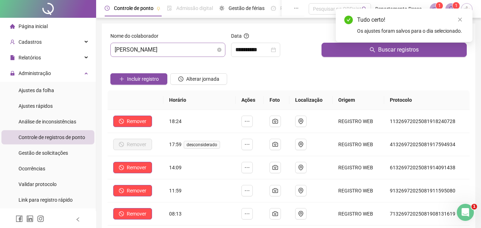
click at [189, 47] on span "[PERSON_NAME]" at bounding box center [168, 50] width 106 height 14
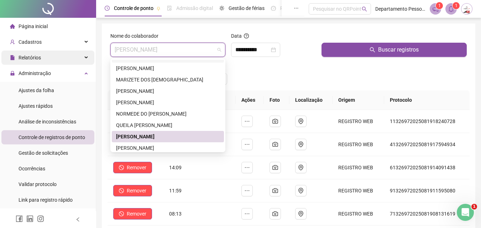
click at [55, 59] on div "Relatórios" at bounding box center [47, 58] width 93 height 14
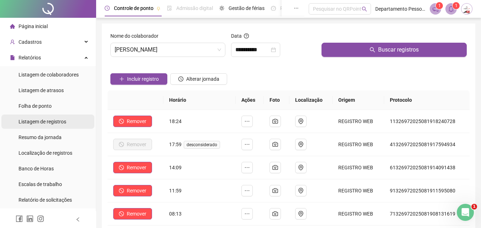
click at [48, 123] on span "Listagem de registros" at bounding box center [43, 122] width 48 height 6
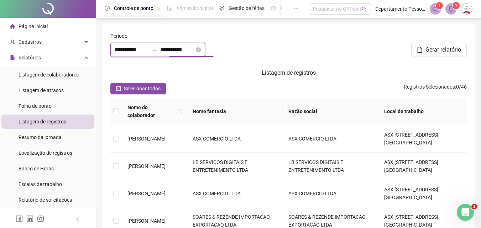
click at [180, 48] on input "**********" at bounding box center [177, 50] width 34 height 9
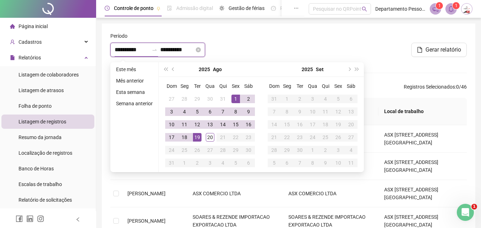
click at [126, 48] on input "**********" at bounding box center [132, 50] width 34 height 9
type input "**********"
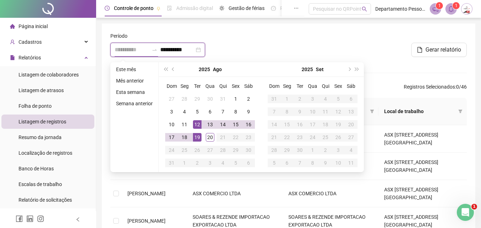
type input "**********"
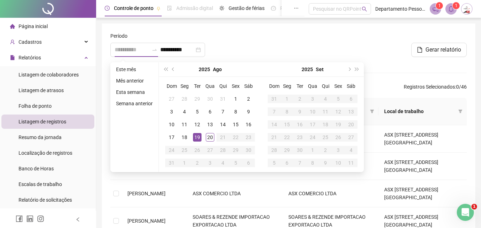
click at [194, 136] on div "19" at bounding box center [197, 137] width 9 height 9
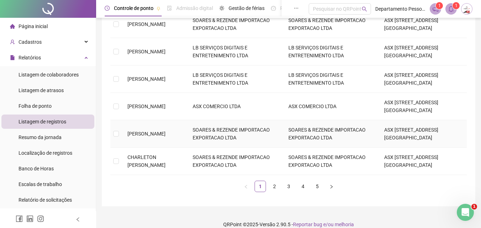
scroll to position [225, 0]
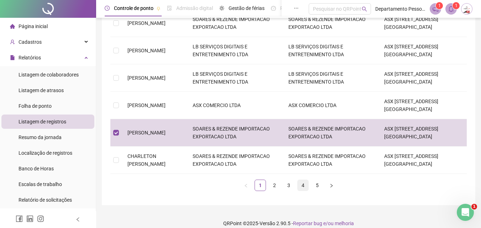
click at [303, 180] on link "4" at bounding box center [303, 185] width 11 height 11
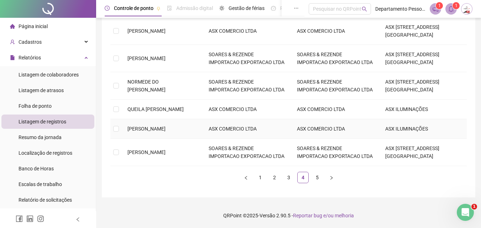
click at [130, 129] on span "[PERSON_NAME]" at bounding box center [147, 129] width 38 height 6
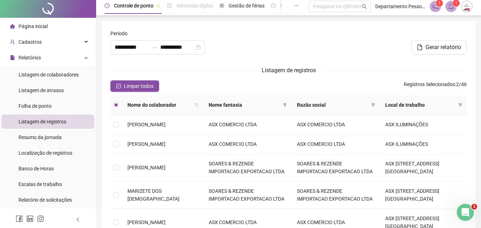
scroll to position [0, 0]
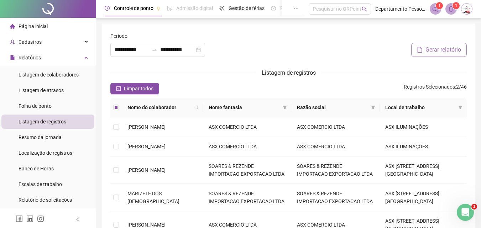
click at [436, 49] on span "Gerar relatório" at bounding box center [444, 50] width 36 height 9
click at [118, 86] on button "Limpar todos" at bounding box center [134, 88] width 49 height 11
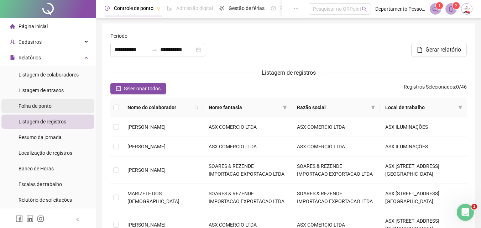
click at [37, 106] on span "Folha de ponto" at bounding box center [35, 106] width 33 height 6
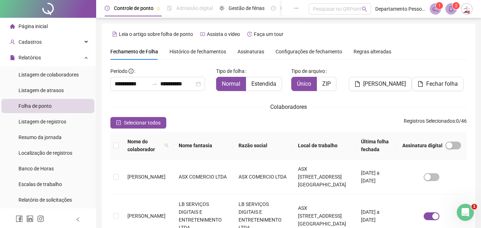
scroll to position [32, 0]
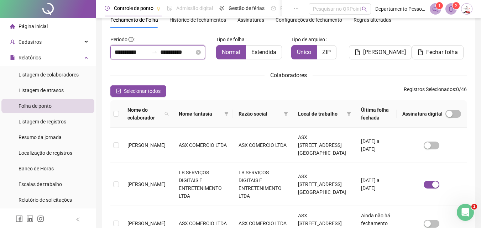
click at [139, 55] on input "**********" at bounding box center [132, 52] width 34 height 9
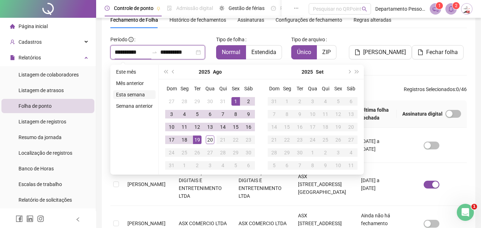
type input "**********"
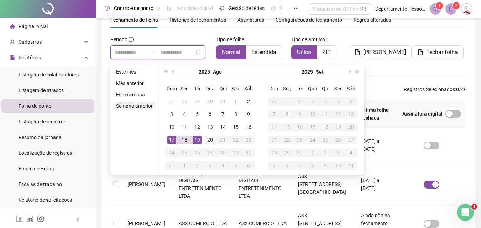
type input "**********"
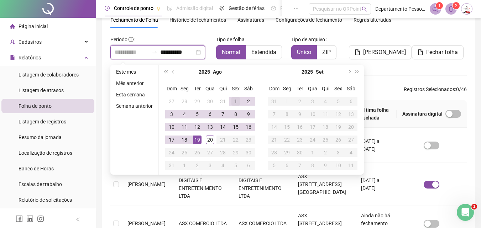
type input "**********"
click at [237, 101] on div "1" at bounding box center [236, 101] width 9 height 9
type input "**********"
click at [197, 140] on div "19" at bounding box center [197, 140] width 9 height 9
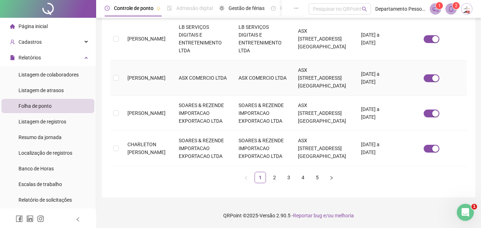
scroll to position [495, 0]
click at [134, 98] on td "[PERSON_NAME]" at bounding box center [147, 113] width 51 height 35
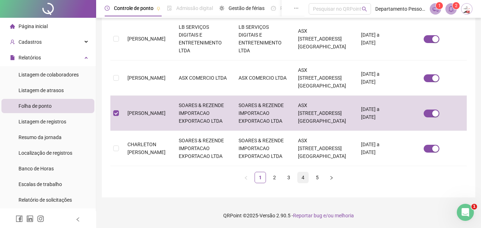
click at [303, 178] on link "4" at bounding box center [303, 177] width 11 height 11
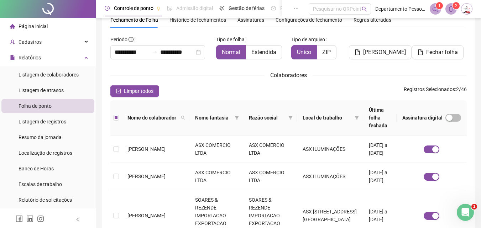
scroll to position [0, 0]
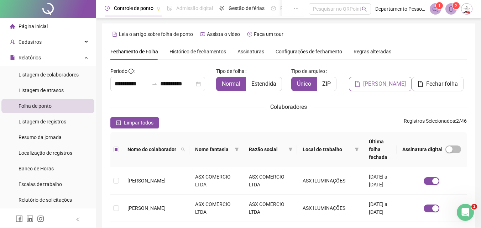
click at [379, 84] on span "[PERSON_NAME]" at bounding box center [384, 84] width 43 height 9
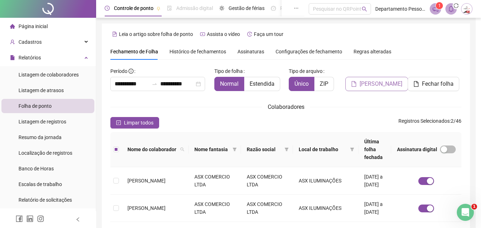
scroll to position [32, 0]
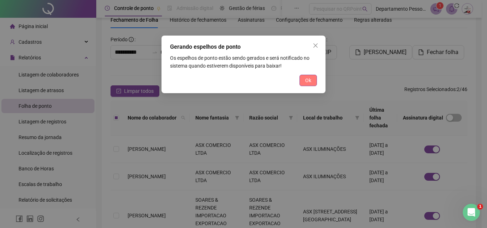
click at [309, 80] on span "Ok" at bounding box center [308, 81] width 6 height 8
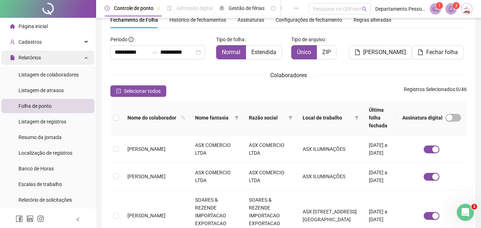
click at [78, 59] on div "Relatórios" at bounding box center [47, 58] width 93 height 14
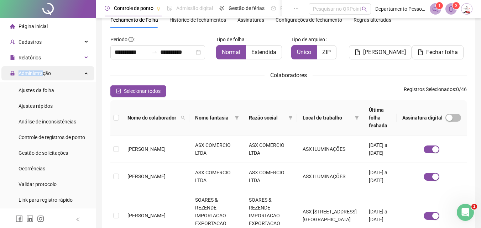
click at [42, 69] on span "Administração" at bounding box center [30, 73] width 41 height 14
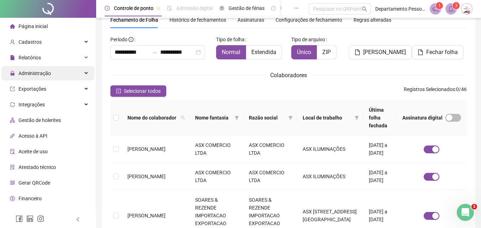
click at [42, 69] on span "Administração" at bounding box center [30, 73] width 41 height 14
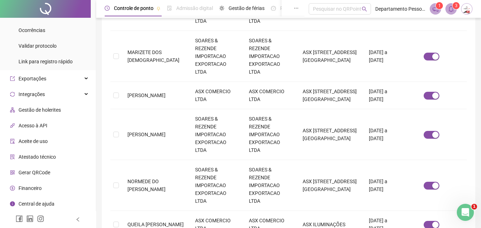
scroll to position [245, 0]
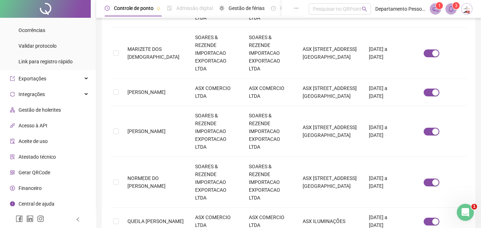
click at [33, 143] on span "Aceite de uso" at bounding box center [33, 142] width 29 height 6
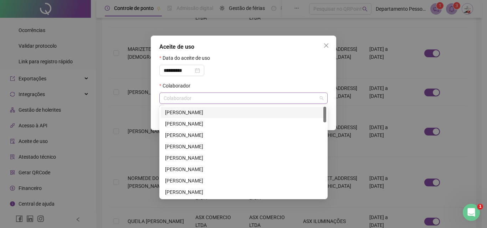
click at [176, 98] on div "Colaborador" at bounding box center [243, 98] width 168 height 11
click at [187, 73] on input "**********" at bounding box center [178, 71] width 30 height 8
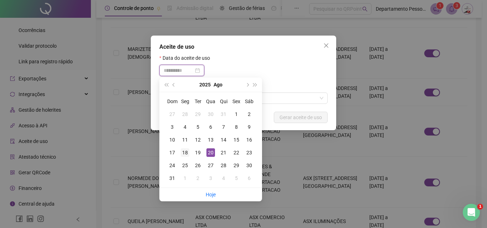
type input "**********"
click at [186, 154] on div "18" at bounding box center [185, 153] width 9 height 9
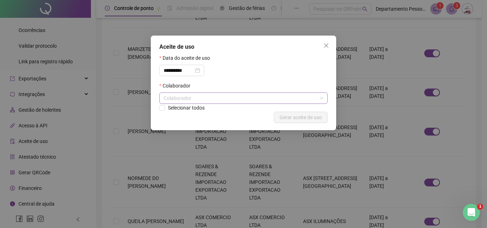
click at [189, 97] on div "Colaborador" at bounding box center [243, 98] width 168 height 11
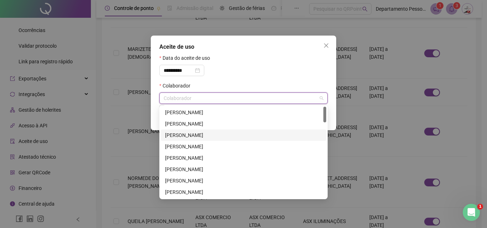
click at [178, 133] on div "[PERSON_NAME]" at bounding box center [243, 135] width 157 height 8
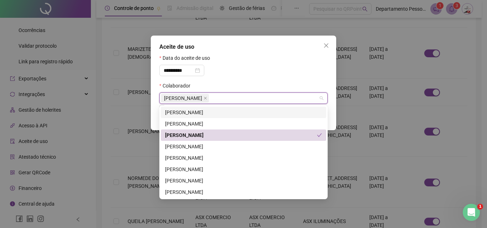
click at [344, 89] on div "**********" at bounding box center [243, 114] width 487 height 228
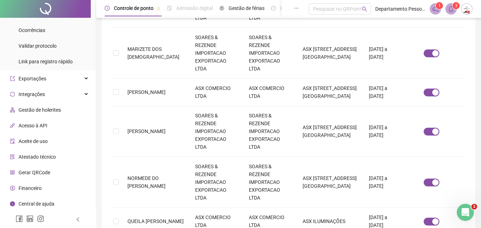
click at [33, 141] on span "Aceite de uso" at bounding box center [33, 142] width 29 height 6
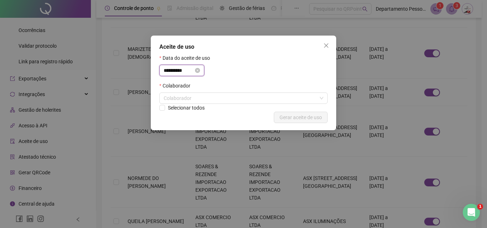
click at [189, 69] on input "**********" at bounding box center [178, 71] width 30 height 8
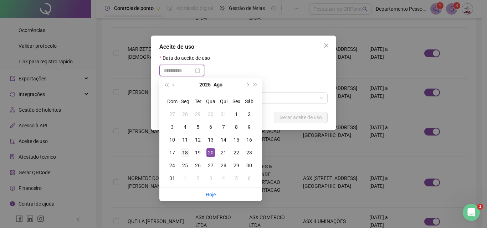
type input "**********"
click at [186, 153] on div "18" at bounding box center [185, 153] width 9 height 9
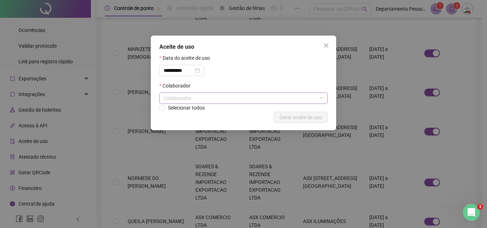
click at [184, 98] on div "Colaborador" at bounding box center [243, 98] width 168 height 11
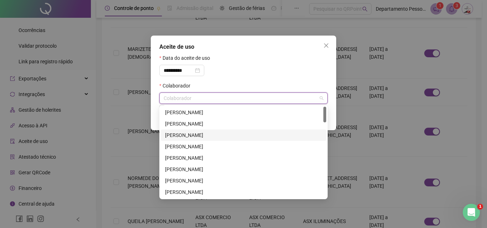
click at [182, 134] on div "[PERSON_NAME]" at bounding box center [243, 135] width 157 height 8
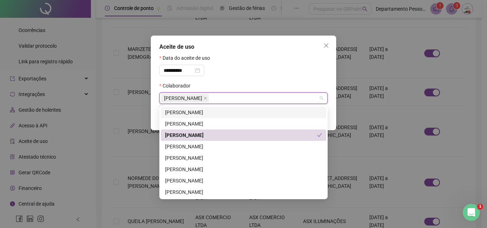
click at [255, 69] on div "**********" at bounding box center [243, 68] width 168 height 28
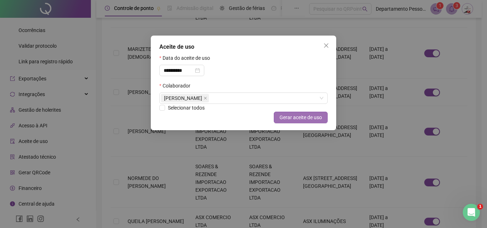
click at [282, 117] on span "Gerar aceite de uso" at bounding box center [300, 118] width 42 height 8
click at [324, 46] on icon "close" at bounding box center [326, 46] width 6 height 6
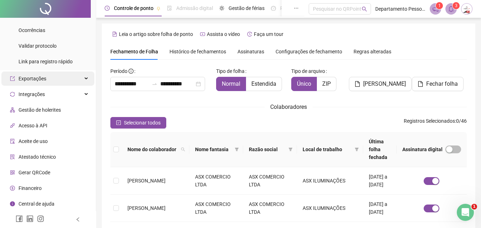
click at [80, 77] on div "Exportações" at bounding box center [47, 79] width 93 height 14
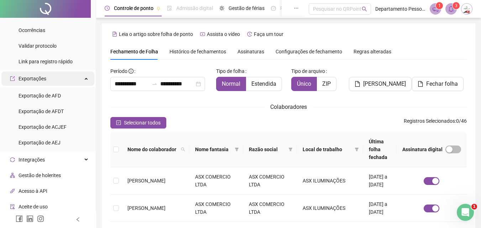
click at [80, 77] on div "Exportações" at bounding box center [47, 79] width 93 height 14
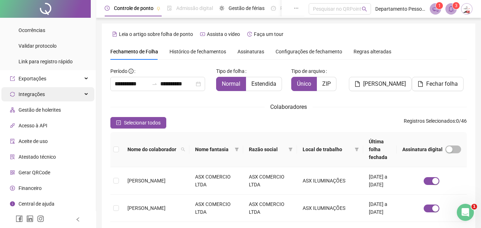
click at [79, 93] on div "Integrações" at bounding box center [47, 94] width 93 height 14
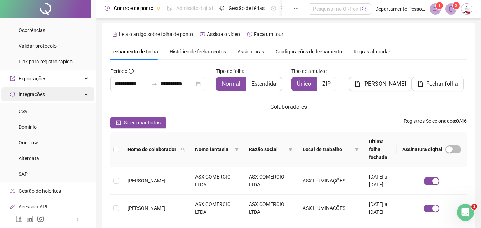
click at [79, 93] on div "Integrações" at bounding box center [47, 94] width 93 height 14
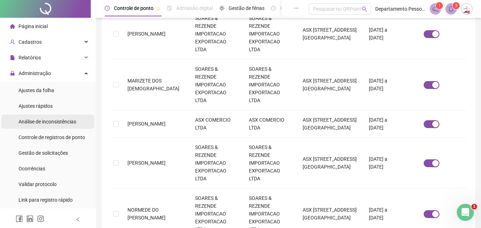
click at [33, 120] on span "Análise de inconsistências" at bounding box center [48, 122] width 58 height 6
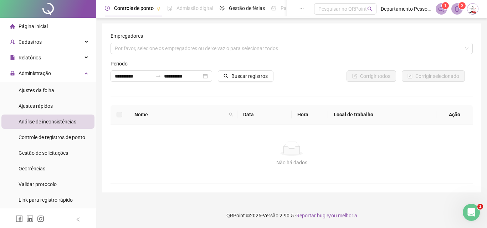
click at [121, 115] on label at bounding box center [119, 115] width 6 height 8
click at [161, 115] on span "Nome" at bounding box center [180, 115] width 92 height 8
click at [51, 136] on span "Controle de registros de ponto" at bounding box center [52, 138] width 67 height 6
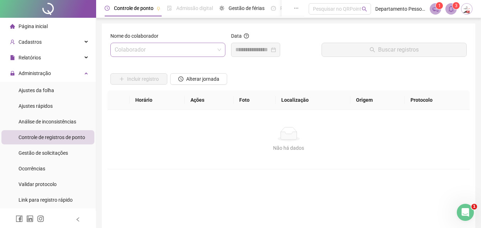
click at [168, 49] on input "search" at bounding box center [165, 50] width 100 height 14
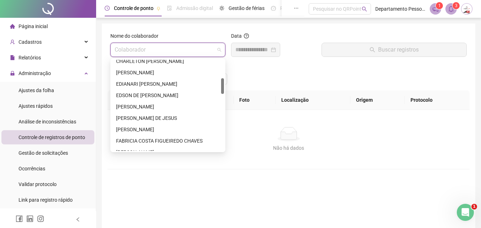
scroll to position [71, 0]
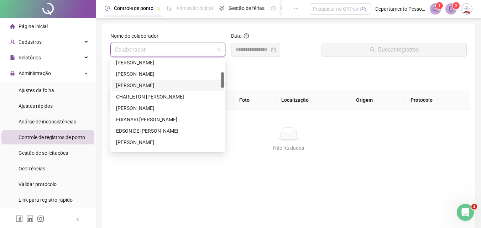
click at [140, 83] on div "[PERSON_NAME]" at bounding box center [168, 86] width 104 height 8
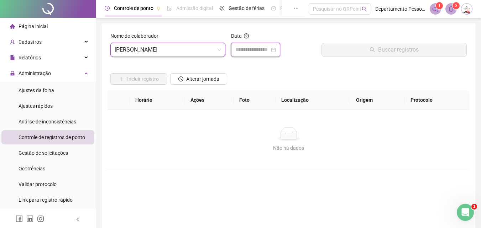
click at [260, 48] on input at bounding box center [252, 50] width 34 height 9
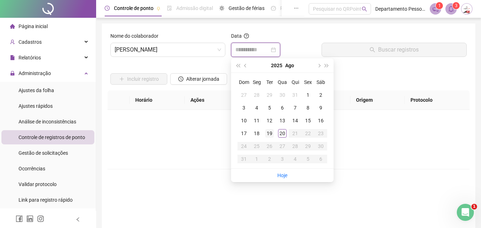
type input "**********"
click at [269, 133] on div "19" at bounding box center [269, 133] width 9 height 9
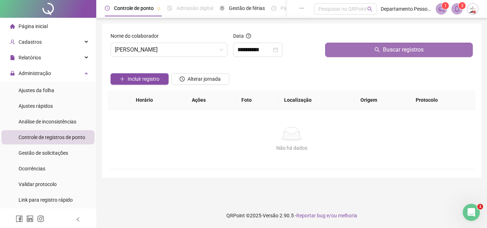
click at [396, 49] on span "Buscar registros" at bounding box center [403, 50] width 41 height 9
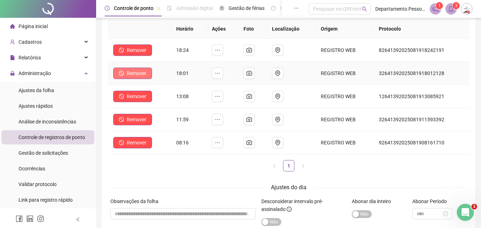
click at [134, 71] on span "Remover" at bounding box center [137, 73] width 20 height 8
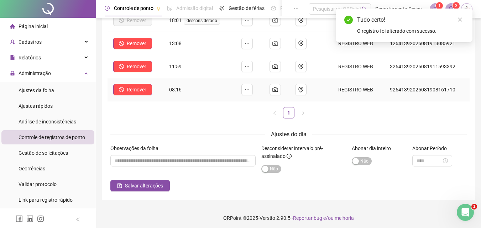
scroll to position [127, 0]
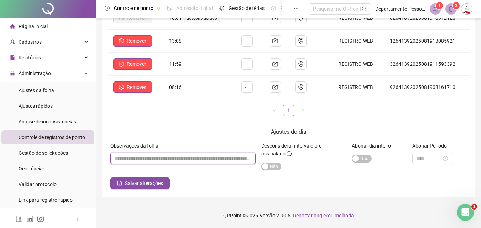
click at [182, 158] on input "textarea" at bounding box center [182, 158] width 145 height 11
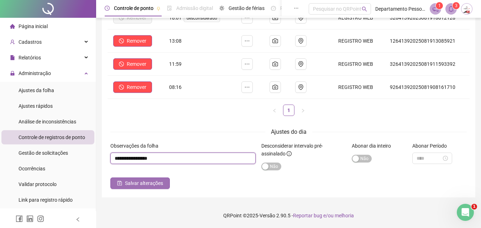
type input "**********"
click at [152, 181] on span "Salvar alterações" at bounding box center [144, 184] width 38 height 8
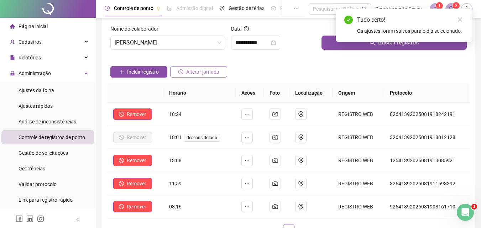
scroll to position [0, 0]
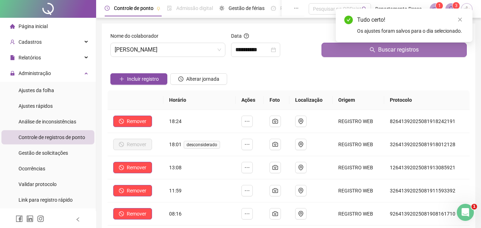
click at [420, 51] on button "Buscar registros" at bounding box center [394, 50] width 145 height 14
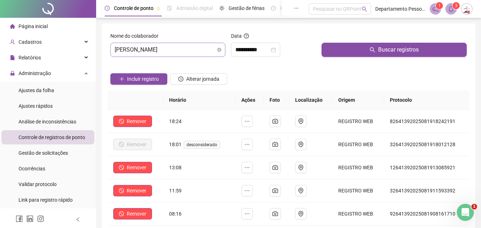
click at [186, 50] on span "[PERSON_NAME]" at bounding box center [168, 50] width 106 height 14
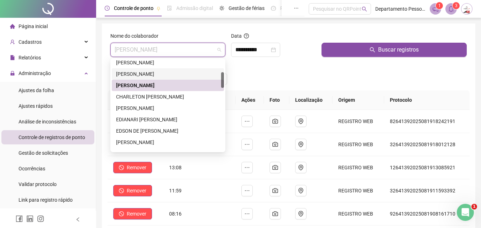
click at [148, 72] on div "[PERSON_NAME]" at bounding box center [168, 74] width 104 height 8
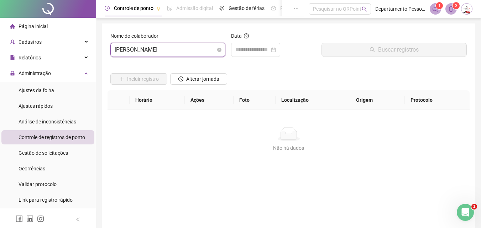
click at [191, 50] on span "[PERSON_NAME]" at bounding box center [168, 50] width 106 height 14
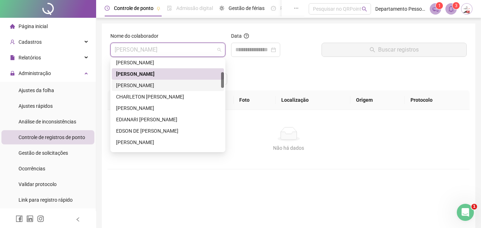
click at [144, 86] on div "[PERSON_NAME]" at bounding box center [168, 86] width 104 height 8
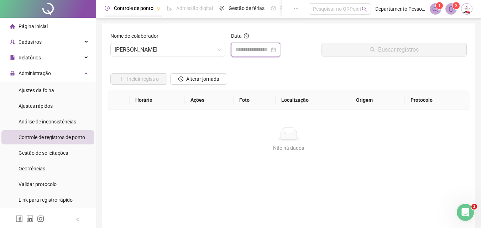
click at [265, 48] on input at bounding box center [252, 50] width 34 height 9
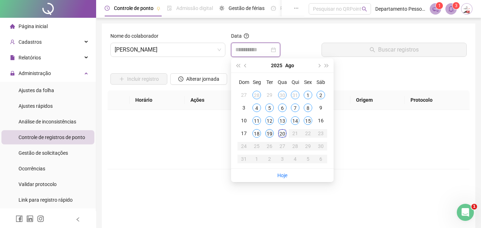
type input "**********"
click at [267, 133] on div "19" at bounding box center [269, 133] width 9 height 9
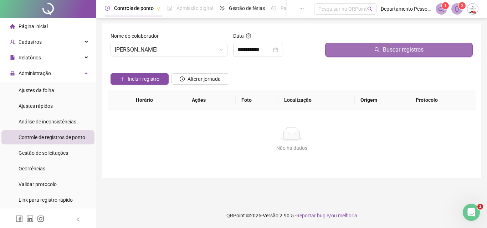
click at [373, 49] on button "Buscar registros" at bounding box center [398, 50] width 147 height 14
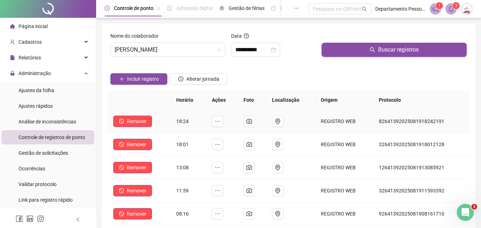
scroll to position [36, 0]
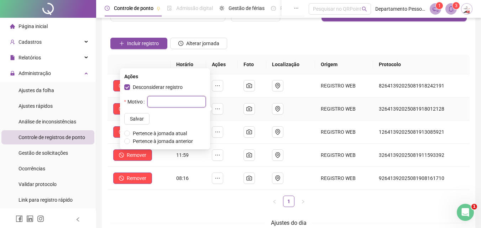
click at [152, 101] on input "text" at bounding box center [176, 101] width 58 height 11
type input "**********"
click at [130, 118] on span "Salvar" at bounding box center [137, 119] width 14 height 8
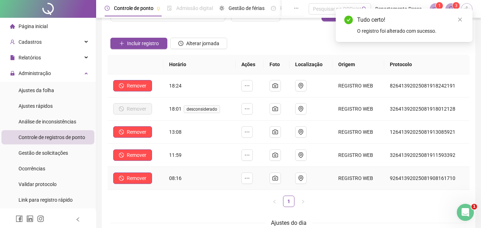
click at [197, 190] on td "08:16" at bounding box center [199, 178] width 73 height 23
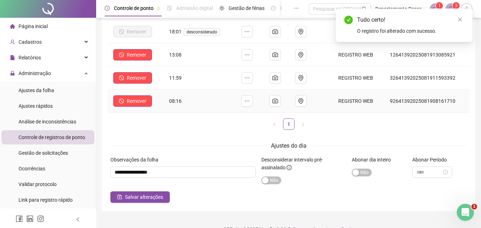
scroll to position [127, 0]
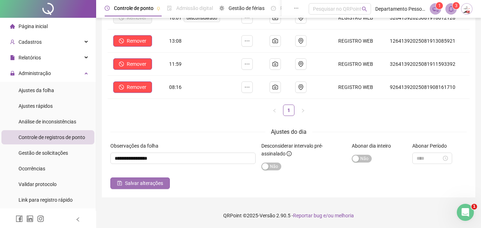
click at [161, 183] on span "Salvar alterações" at bounding box center [144, 184] width 38 height 8
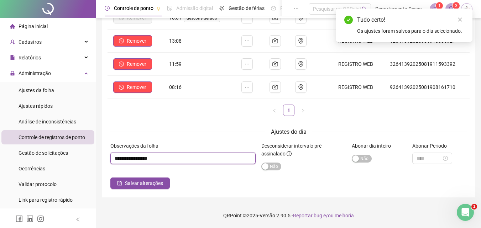
drag, startPoint x: 173, startPoint y: 156, endPoint x: 102, endPoint y: 161, distance: 71.8
click at [102, 161] on div "**********" at bounding box center [289, 47] width 374 height 301
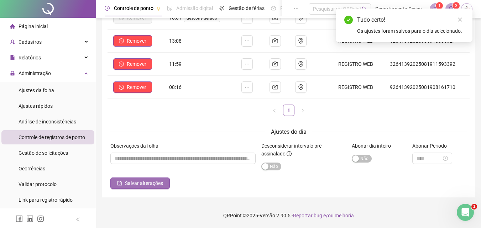
click at [145, 183] on span "Salvar alterações" at bounding box center [144, 184] width 38 height 8
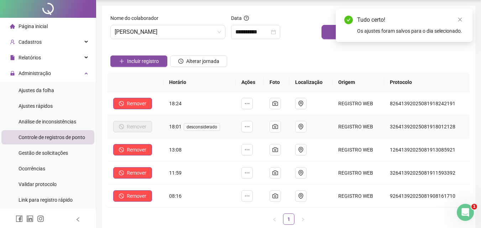
scroll to position [0, 0]
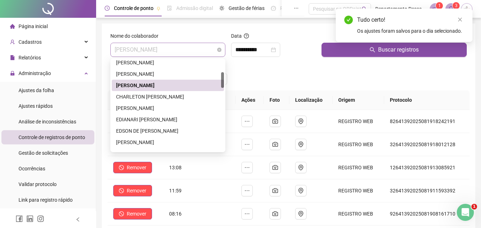
click at [186, 50] on span "[PERSON_NAME]" at bounding box center [168, 50] width 106 height 14
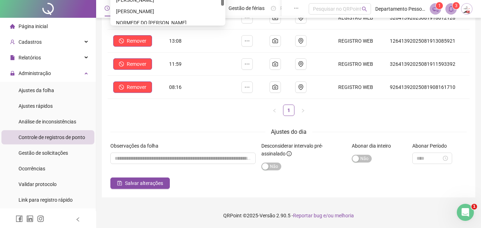
scroll to position [362, 0]
click at [141, 13] on div "[PERSON_NAME]" at bounding box center [168, 10] width 104 height 8
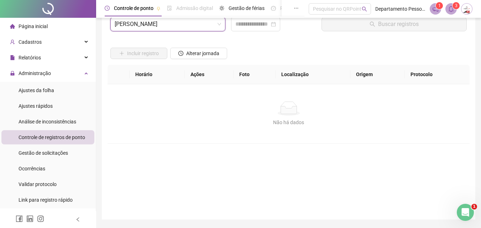
scroll to position [0, 0]
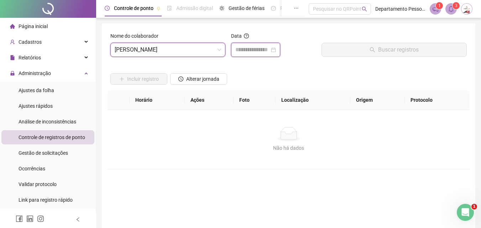
click at [245, 49] on input at bounding box center [252, 50] width 34 height 9
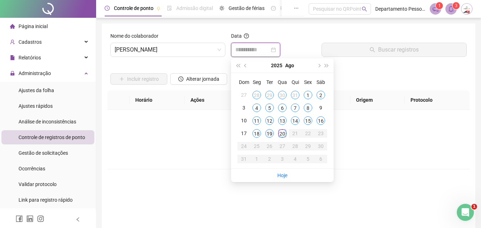
type input "**********"
click at [267, 133] on div "19" at bounding box center [269, 133] width 9 height 9
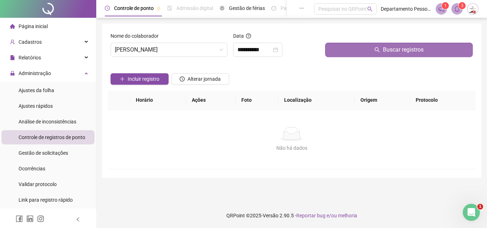
click at [369, 48] on button "Buscar registros" at bounding box center [398, 50] width 147 height 14
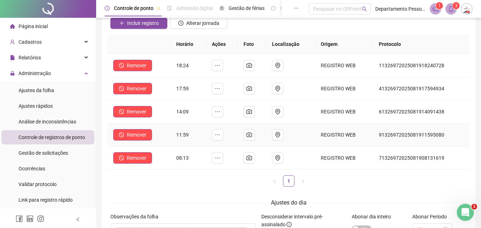
scroll to position [71, 0]
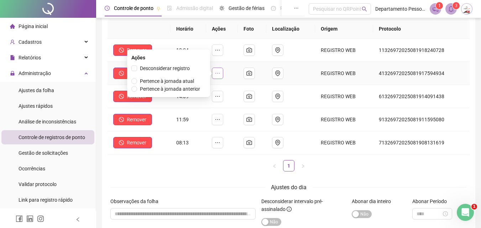
click at [220, 73] on icon "ellipsis" at bounding box center [218, 74] width 6 height 6
click at [148, 68] on span "Desconsiderar registro" at bounding box center [165, 69] width 50 height 6
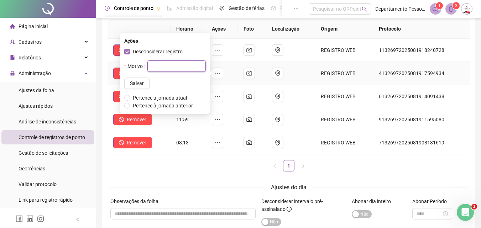
click at [148, 68] on input "text" at bounding box center [176, 66] width 58 height 11
type input "*"
type input "**********"
click at [130, 84] on span "Salvar" at bounding box center [137, 83] width 14 height 8
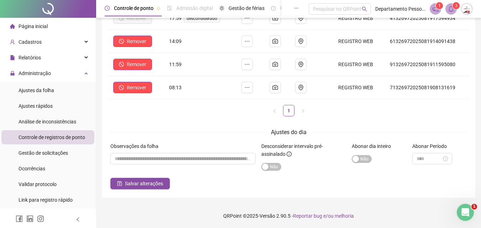
scroll to position [127, 0]
click at [142, 183] on span "Salvar alterações" at bounding box center [144, 184] width 38 height 8
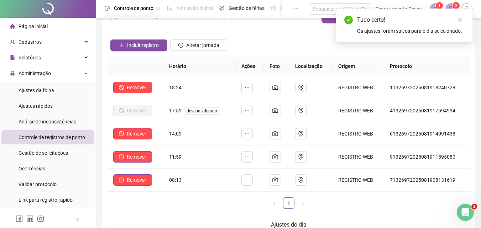
scroll to position [0, 0]
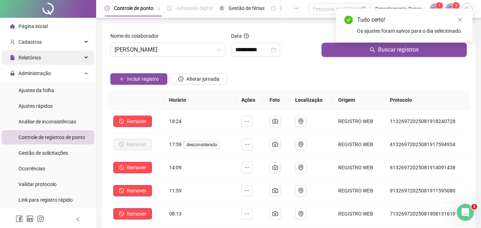
click at [42, 55] on div "Relatórios" at bounding box center [47, 58] width 93 height 14
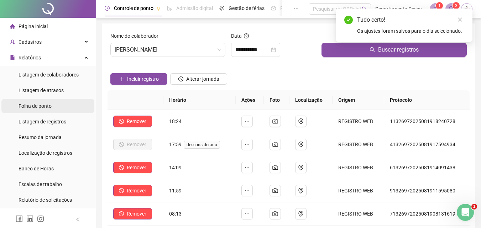
click at [43, 106] on span "Folha de ponto" at bounding box center [35, 106] width 33 height 6
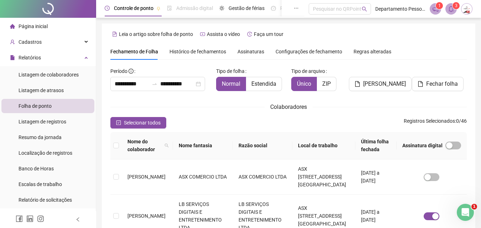
scroll to position [32, 0]
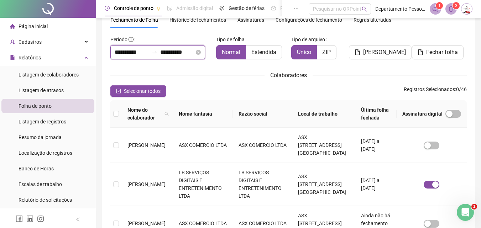
click at [173, 51] on input "**********" at bounding box center [177, 52] width 34 height 9
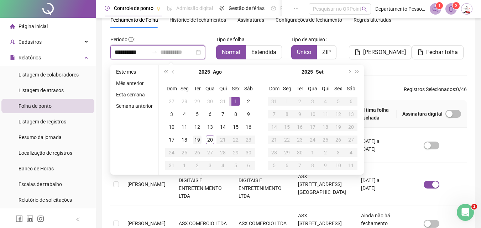
type input "**********"
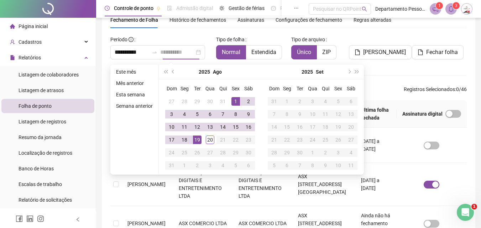
click at [198, 140] on div "19" at bounding box center [197, 140] width 9 height 9
type input "**********"
click at [395, 71] on div "Colaboradores" at bounding box center [288, 75] width 357 height 9
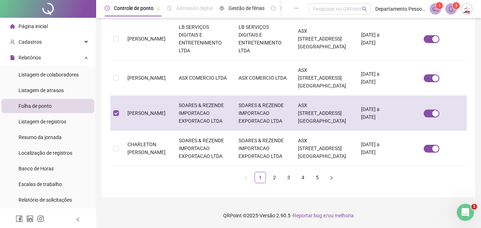
scroll to position [503, 0]
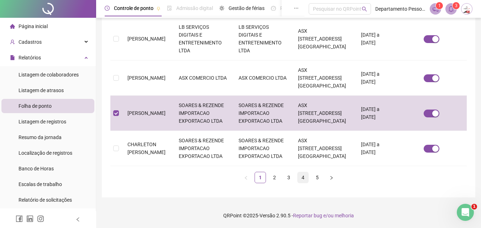
click at [301, 178] on link "4" at bounding box center [303, 177] width 11 height 11
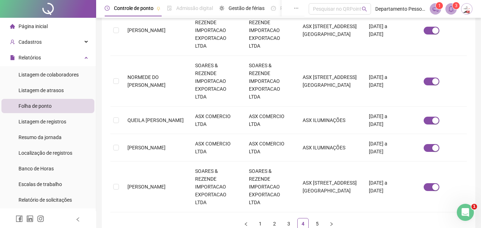
scroll to position [352, 0]
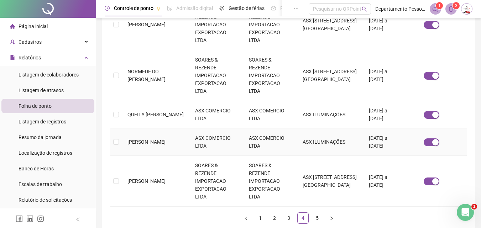
click at [136, 139] on span "[PERSON_NAME]" at bounding box center [147, 142] width 38 height 6
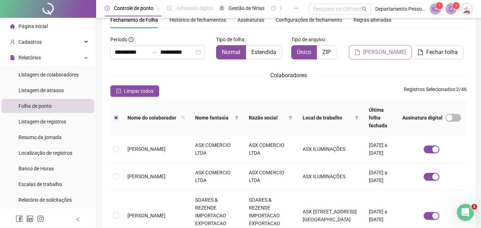
click at [392, 56] on span "[PERSON_NAME]" at bounding box center [384, 52] width 43 height 9
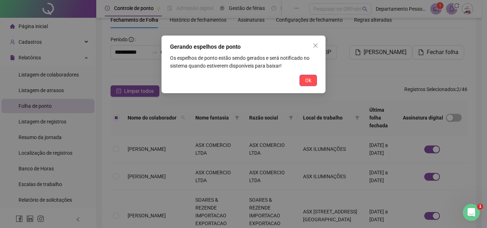
click at [307, 78] on span "Ok" at bounding box center [308, 81] width 6 height 8
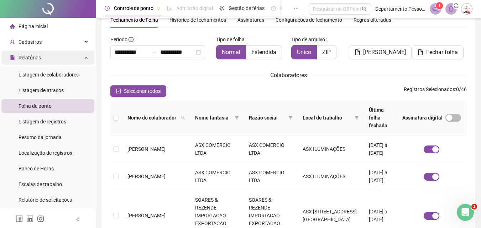
click at [79, 56] on div "Relatórios" at bounding box center [47, 58] width 93 height 14
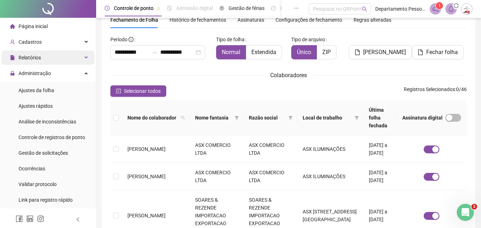
click at [85, 58] on icon at bounding box center [87, 58] width 4 height 0
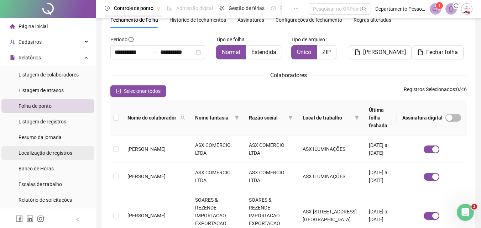
click at [42, 153] on span "Localização de registros" at bounding box center [46, 153] width 54 height 6
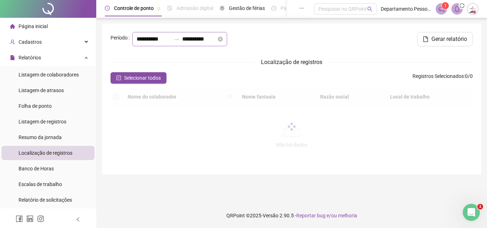
click at [173, 42] on icon "swap-right" at bounding box center [176, 39] width 6 height 6
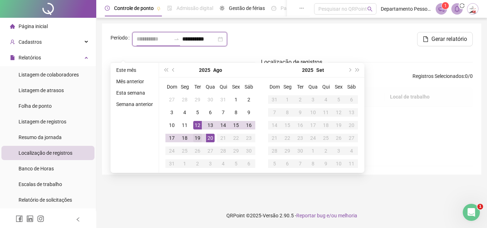
type input "**********"
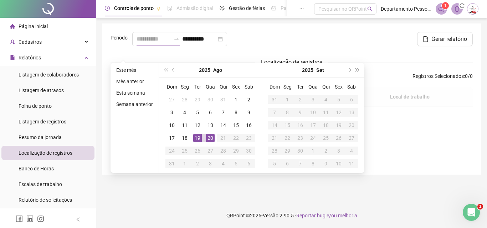
click at [197, 140] on div "19" at bounding box center [197, 138] width 9 height 9
type input "**********"
click at [199, 137] on div "19" at bounding box center [197, 138] width 9 height 9
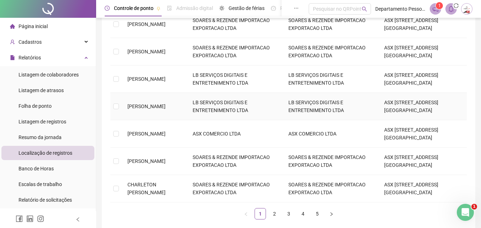
scroll to position [214, 0]
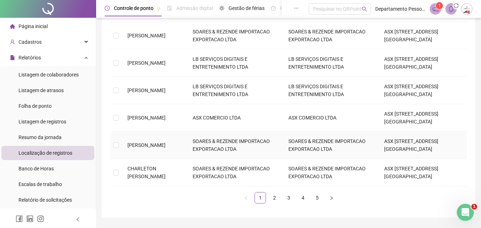
click at [136, 142] on span "[PERSON_NAME]" at bounding box center [147, 145] width 38 height 6
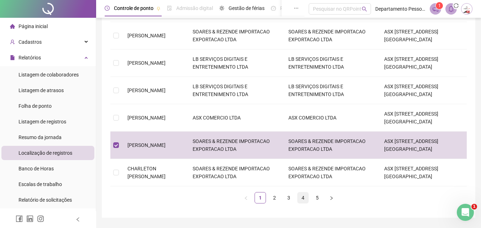
click at [300, 193] on link "4" at bounding box center [303, 198] width 11 height 11
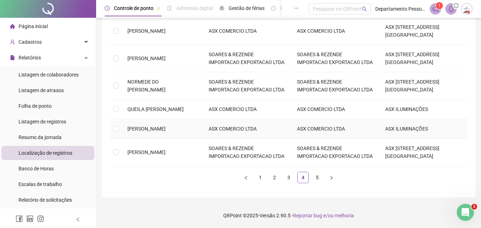
click at [164, 132] on span "[PERSON_NAME]" at bounding box center [147, 129] width 38 height 6
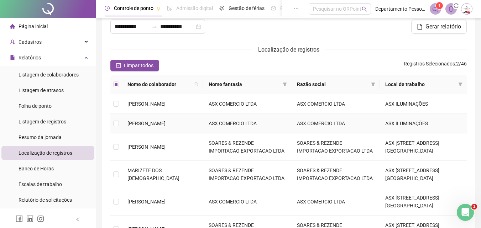
scroll to position [0, 0]
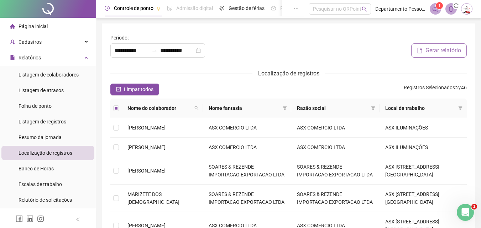
click at [435, 50] on span "Gerar relatório" at bounding box center [444, 50] width 36 height 9
click at [137, 51] on input "**********" at bounding box center [132, 50] width 34 height 9
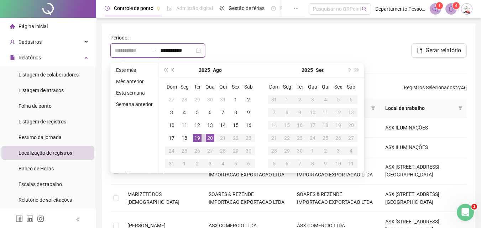
type input "**********"
click at [197, 137] on div "19" at bounding box center [197, 138] width 9 height 9
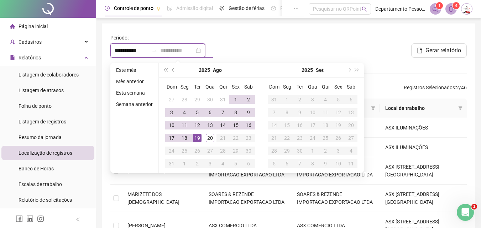
type input "**********"
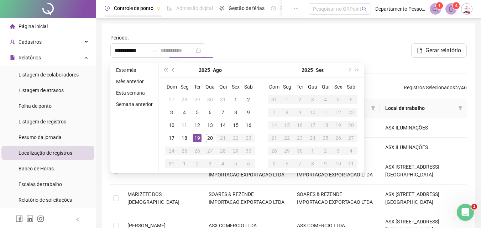
click at [195, 138] on div "19" at bounding box center [197, 138] width 9 height 9
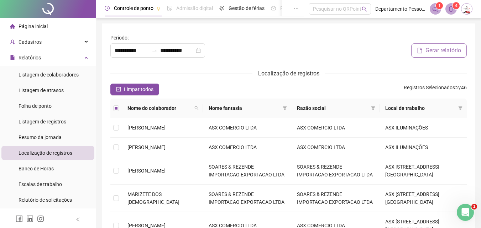
click at [434, 50] on span "Gerar relatório" at bounding box center [444, 50] width 36 height 9
click at [40, 27] on span "Página inicial" at bounding box center [33, 27] width 29 height 6
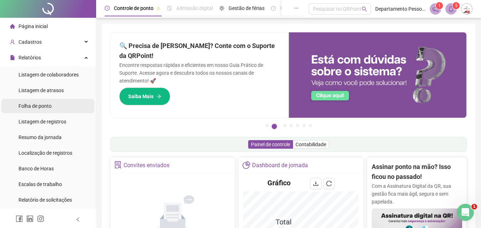
click at [40, 109] on div "Folha de ponto" at bounding box center [35, 106] width 33 height 14
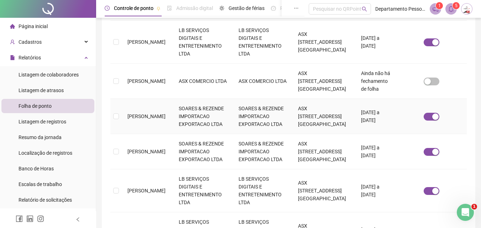
scroll to position [210, 0]
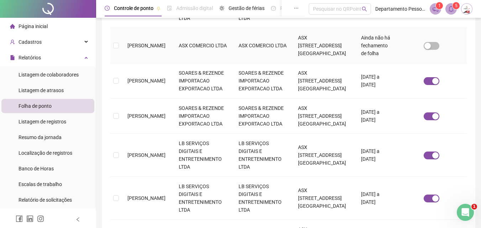
click at [123, 63] on td "[PERSON_NAME]" at bounding box center [147, 45] width 51 height 35
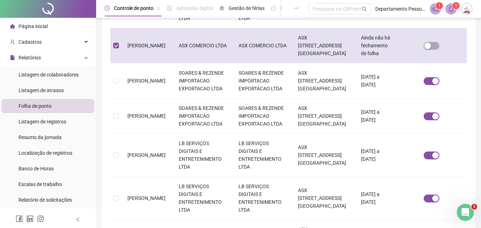
scroll to position [32, 0]
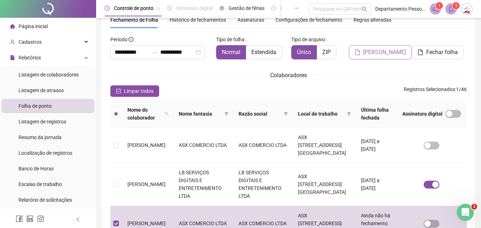
click at [375, 53] on span "[PERSON_NAME]" at bounding box center [384, 52] width 43 height 9
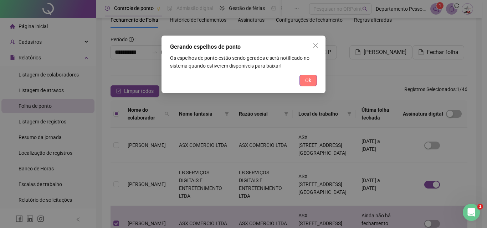
click at [310, 80] on span "Ok" at bounding box center [308, 81] width 6 height 8
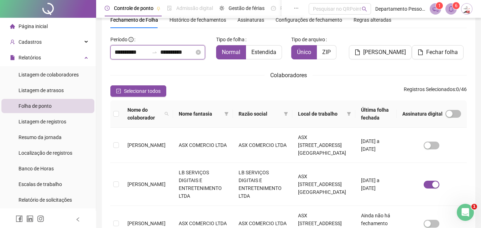
click at [135, 54] on input "**********" at bounding box center [132, 52] width 34 height 9
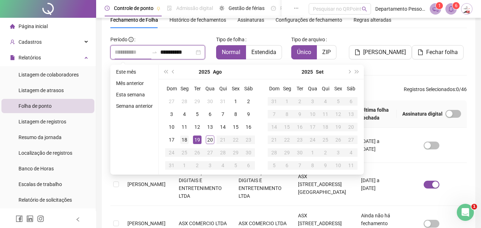
type input "**********"
click at [183, 139] on div "18" at bounding box center [184, 140] width 9 height 9
type input "**********"
click at [209, 140] on div "20" at bounding box center [210, 140] width 9 height 9
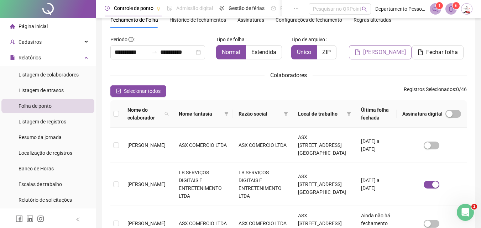
click at [387, 50] on span "[PERSON_NAME]" at bounding box center [384, 52] width 43 height 9
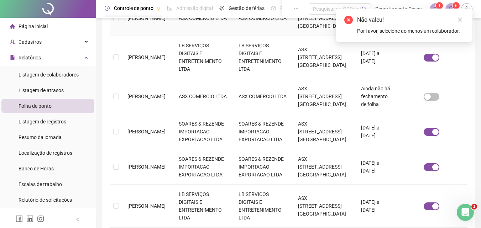
scroll to position [174, 0]
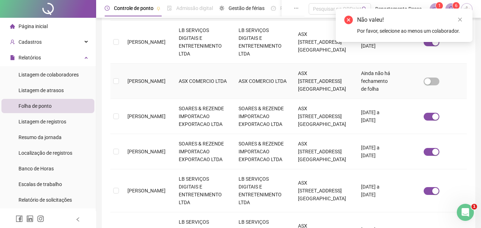
click at [150, 84] on span "[PERSON_NAME]" at bounding box center [147, 81] width 38 height 6
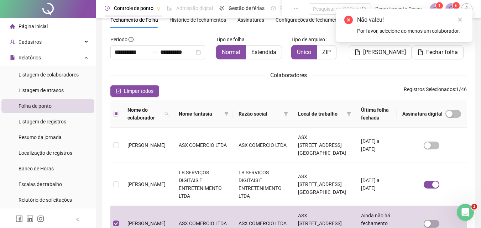
scroll to position [0, 0]
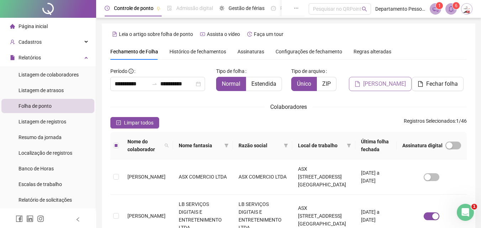
click at [384, 82] on span "[PERSON_NAME]" at bounding box center [384, 84] width 43 height 9
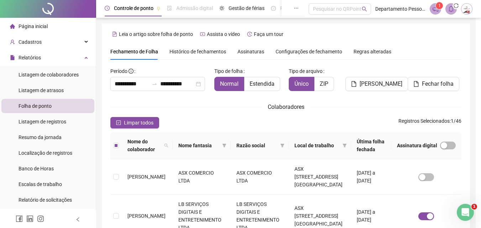
scroll to position [32, 0]
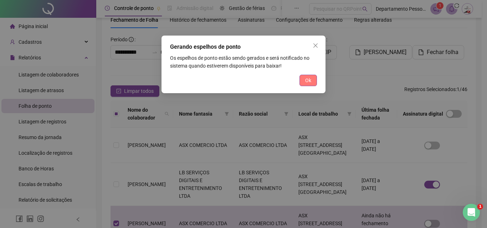
click at [307, 81] on span "Ok" at bounding box center [308, 81] width 6 height 8
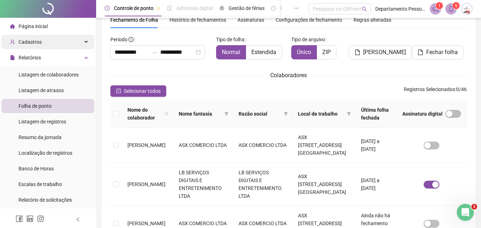
click at [41, 40] on div "Cadastros" at bounding box center [47, 42] width 93 height 14
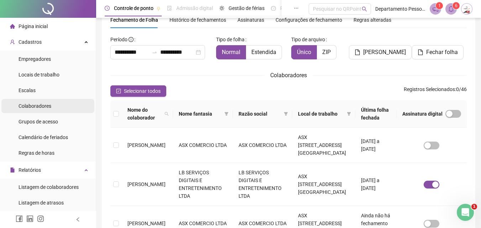
click at [29, 105] on span "Colaboradores" at bounding box center [35, 106] width 33 height 6
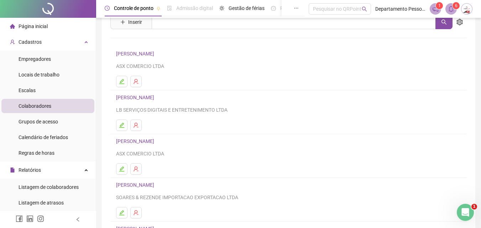
scroll to position [71, 0]
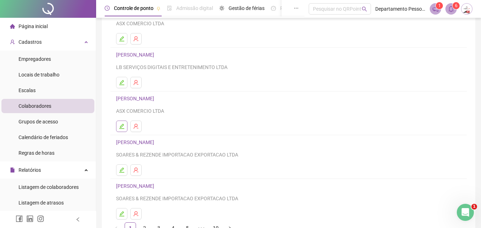
click at [121, 125] on icon "edit" at bounding box center [122, 127] width 6 height 6
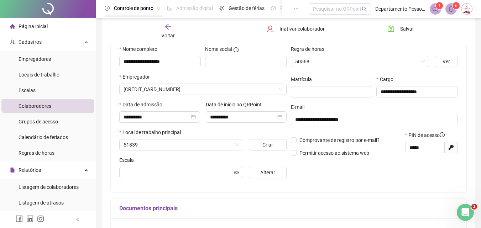
scroll to position [75, 0]
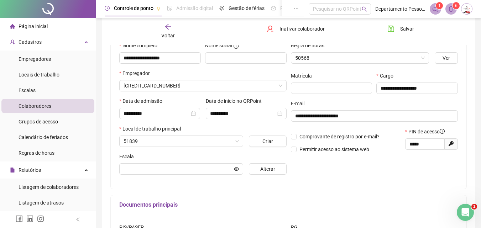
type input "**********"
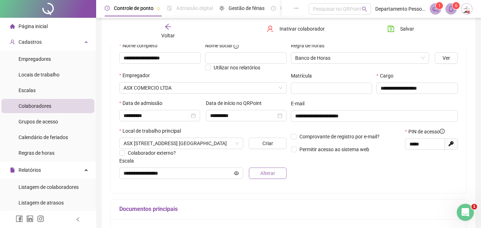
click at [262, 173] on span "Alterar" at bounding box center [267, 174] width 15 height 8
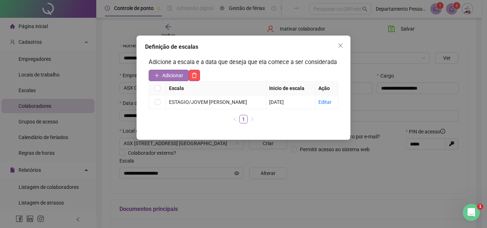
click at [180, 76] on span "Adicionar" at bounding box center [172, 76] width 21 height 8
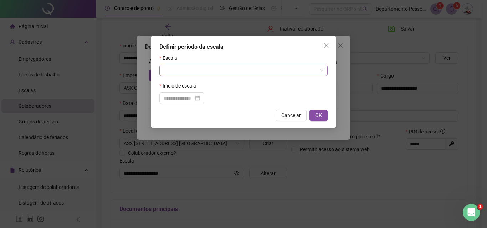
click at [197, 70] on input "search" at bounding box center [239, 70] width 153 height 11
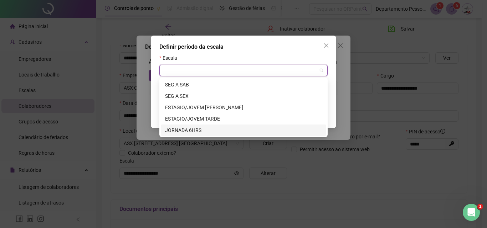
click at [187, 130] on div "JORNADA 6HRS" at bounding box center [243, 130] width 157 height 8
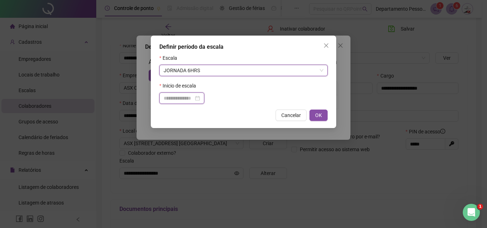
click at [193, 98] on input at bounding box center [178, 98] width 30 height 8
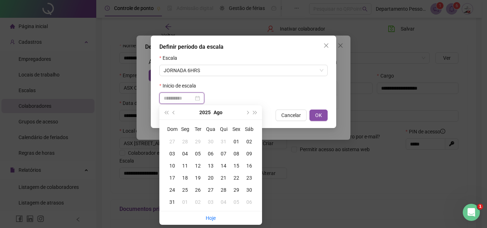
type input "**********"
click at [184, 177] on div "18" at bounding box center [184, 178] width 13 height 8
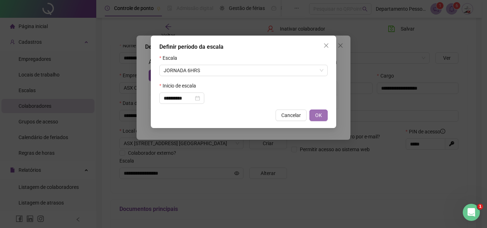
click at [313, 114] on button "OK" at bounding box center [318, 115] width 18 height 11
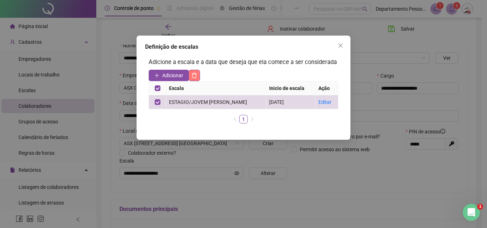
click at [194, 74] on icon "delete" at bounding box center [194, 76] width 6 height 6
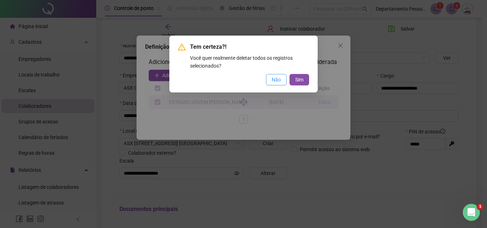
click at [273, 79] on span "Não" at bounding box center [275, 80] width 9 height 8
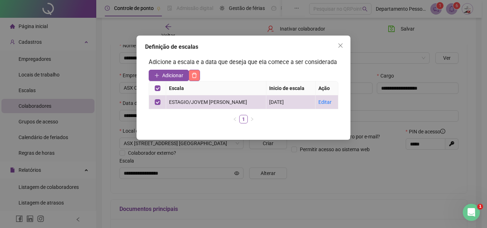
click at [199, 76] on button "button" at bounding box center [193, 75] width 11 height 11
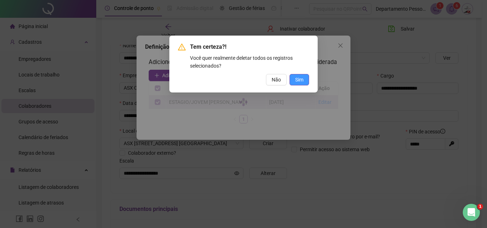
click at [306, 78] on button "Sim" at bounding box center [299, 79] width 20 height 11
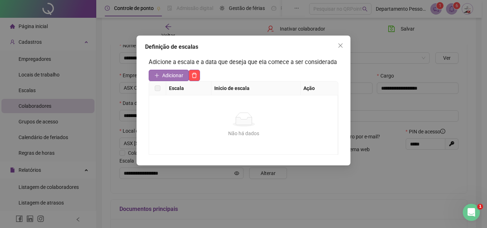
click at [177, 72] on span "Adicionar" at bounding box center [172, 76] width 21 height 8
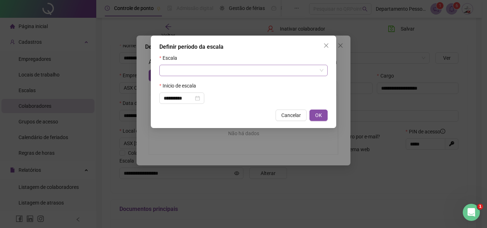
click at [184, 69] on input "search" at bounding box center [239, 70] width 153 height 11
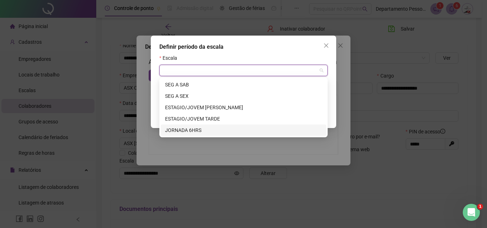
click at [192, 131] on div "JORNADA 6HRS" at bounding box center [243, 130] width 157 height 8
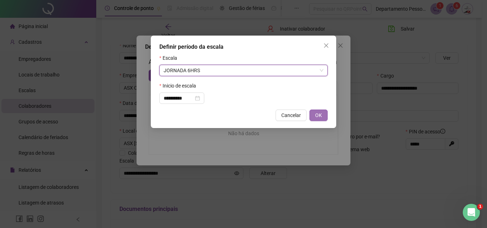
click at [320, 114] on span "OK" at bounding box center [318, 115] width 7 height 8
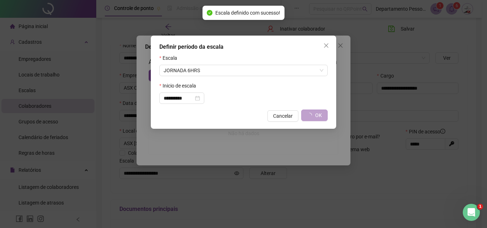
type input "**********"
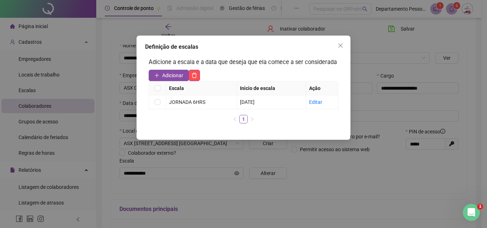
click at [340, 47] on icon "close" at bounding box center [340, 46] width 6 height 6
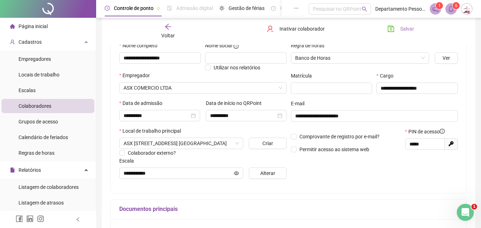
click at [409, 27] on span "Salvar" at bounding box center [407, 29] width 14 height 8
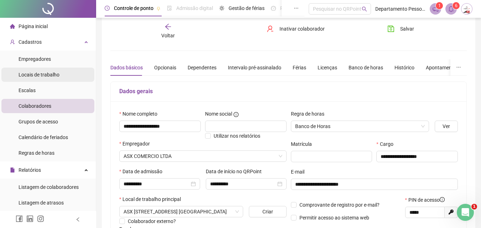
scroll to position [0, 0]
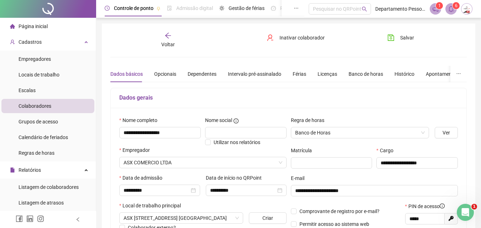
click at [162, 42] on span "Voltar" at bounding box center [168, 45] width 14 height 6
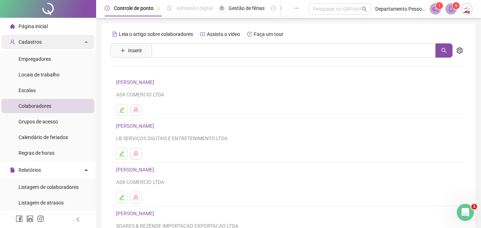
click at [42, 43] on div "Cadastros" at bounding box center [47, 42] width 93 height 14
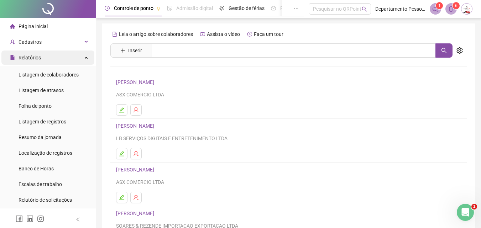
click at [35, 56] on span "Relatórios" at bounding box center [30, 58] width 22 height 6
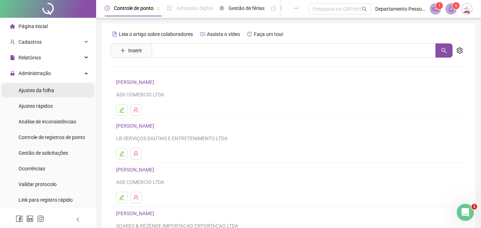
click at [37, 90] on span "Ajustes da folha" at bounding box center [37, 91] width 36 height 6
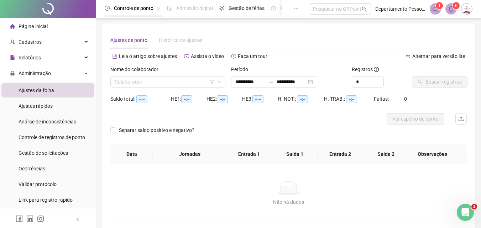
type input "**********"
click at [159, 81] on input "search" at bounding box center [165, 82] width 100 height 11
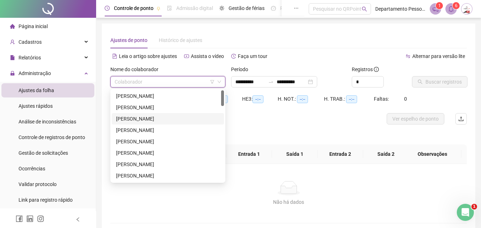
click at [123, 120] on div "[PERSON_NAME]" at bounding box center [168, 119] width 104 height 8
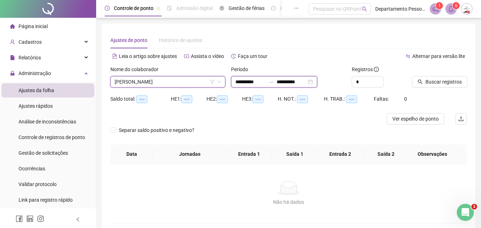
click at [253, 83] on input "**********" at bounding box center [250, 82] width 30 height 8
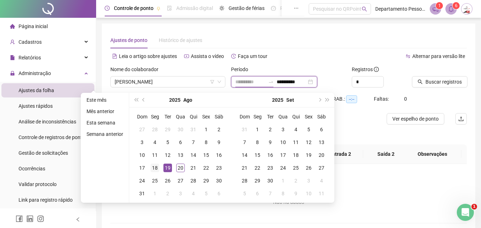
type input "**********"
click at [154, 167] on div "18" at bounding box center [155, 168] width 9 height 9
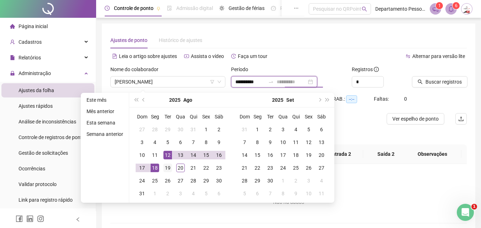
type input "**********"
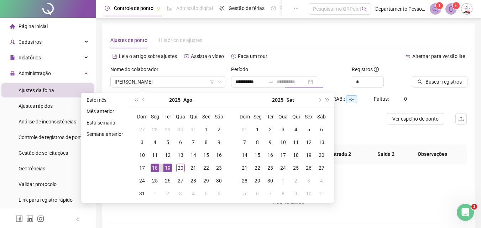
click at [166, 167] on div "19" at bounding box center [167, 168] width 9 height 9
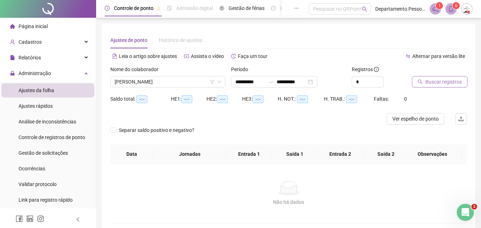
click at [435, 83] on span "Buscar registros" at bounding box center [444, 82] width 36 height 8
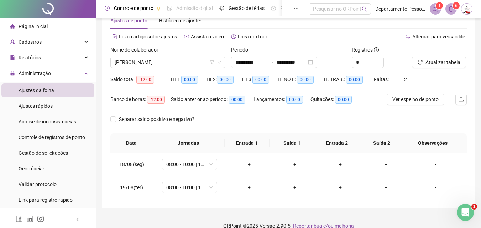
scroll to position [30, 0]
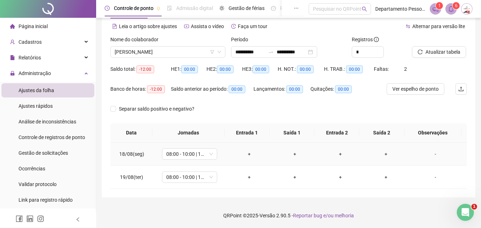
click at [250, 152] on div "+" at bounding box center [249, 154] width 34 height 8
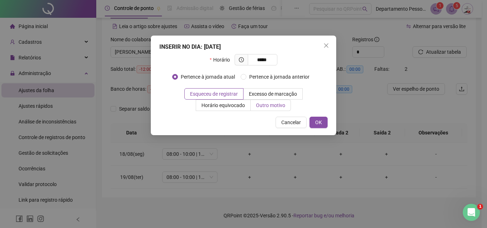
type input "*****"
click at [271, 105] on span "Outro motivo" at bounding box center [270, 106] width 29 height 6
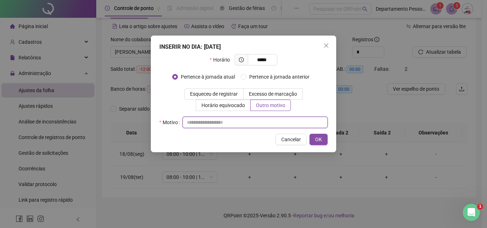
click at [249, 125] on input "text" at bounding box center [254, 122] width 145 height 11
type input "********"
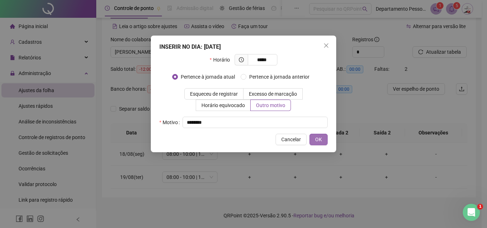
click at [321, 137] on span "OK" at bounding box center [318, 140] width 7 height 8
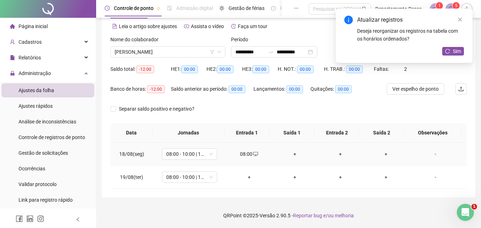
click at [293, 153] on div "+" at bounding box center [295, 154] width 34 height 8
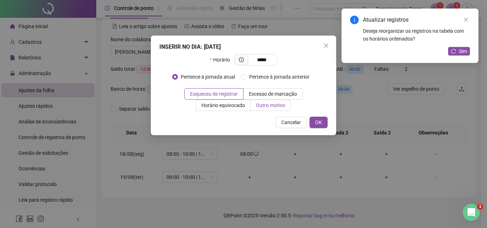
type input "*****"
click at [285, 106] on span "Outro motivo" at bounding box center [270, 106] width 29 height 6
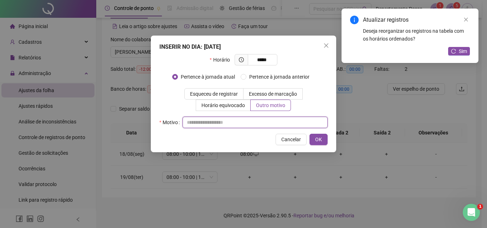
click at [274, 121] on input "text" at bounding box center [254, 122] width 145 height 11
type input "*"
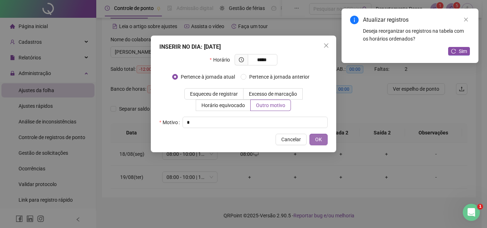
click at [321, 141] on span "OK" at bounding box center [318, 140] width 7 height 8
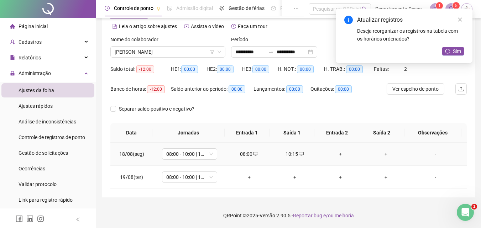
click at [336, 152] on div "+" at bounding box center [340, 154] width 34 height 8
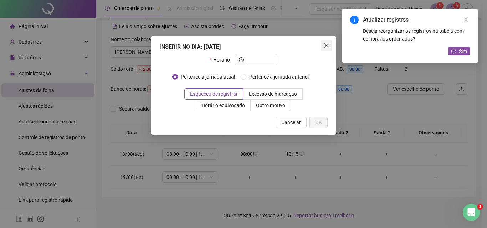
click at [326, 46] on icon "close" at bounding box center [326, 45] width 4 height 4
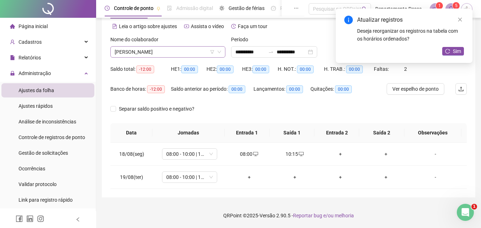
click at [156, 51] on span "[PERSON_NAME]" at bounding box center [168, 52] width 106 height 11
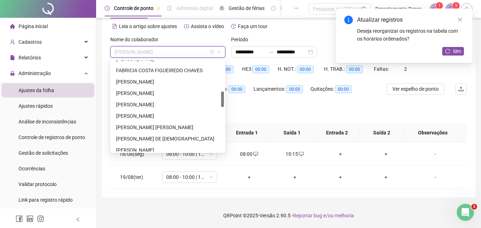
scroll to position [214, 0]
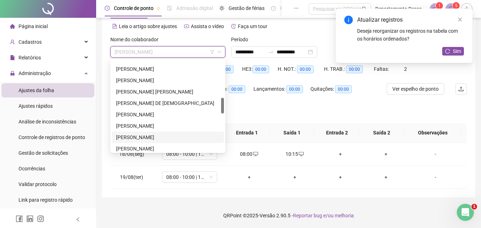
click at [140, 137] on div "[PERSON_NAME]" at bounding box center [168, 138] width 104 height 8
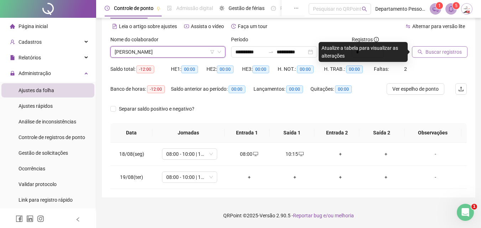
click at [431, 52] on span "Buscar registros" at bounding box center [444, 52] width 36 height 8
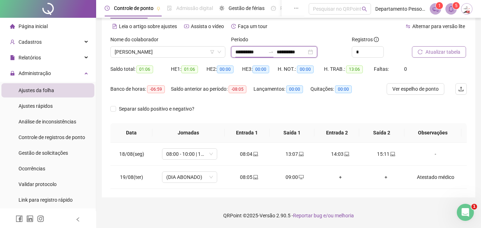
click at [265, 54] on input "**********" at bounding box center [250, 52] width 30 height 8
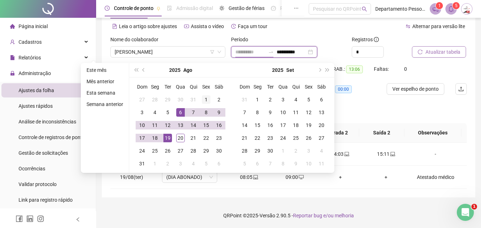
type input "**********"
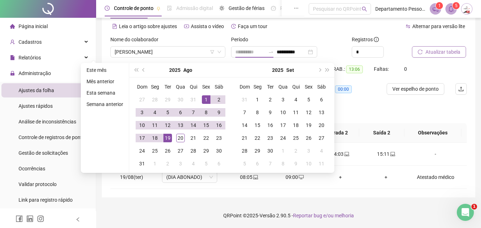
click at [205, 97] on div "1" at bounding box center [206, 99] width 9 height 9
type input "**********"
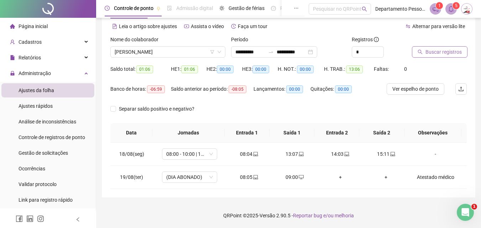
click at [435, 51] on span "Buscar registros" at bounding box center [444, 52] width 36 height 8
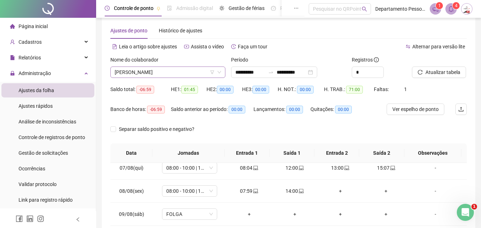
scroll to position [0, 0]
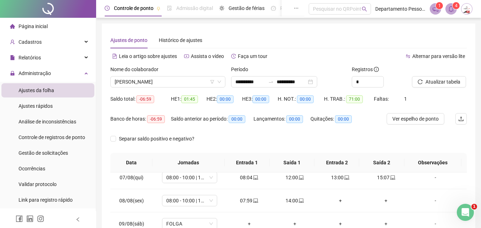
click at [63, 90] on li "Ajustes da folha" at bounding box center [47, 90] width 93 height 14
click at [130, 82] on span "[PERSON_NAME]" at bounding box center [168, 82] width 106 height 11
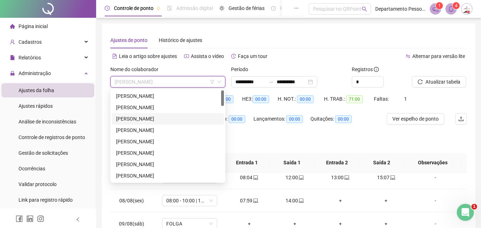
click at [143, 119] on div "[PERSON_NAME]" at bounding box center [168, 119] width 104 height 8
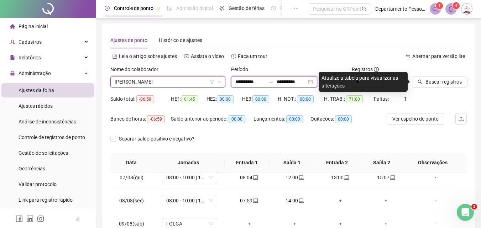
click at [244, 83] on input "**********" at bounding box center [250, 82] width 30 height 8
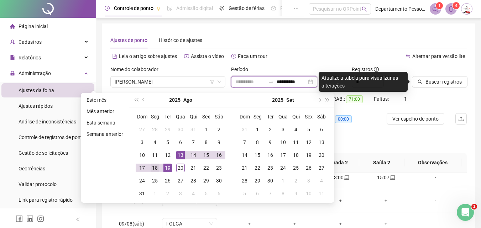
type input "**********"
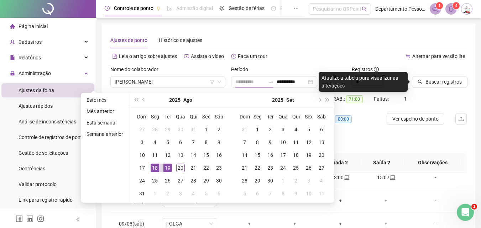
click at [153, 168] on div "18" at bounding box center [155, 168] width 9 height 9
type input "**********"
click at [428, 82] on span "Buscar registros" at bounding box center [444, 82] width 36 height 8
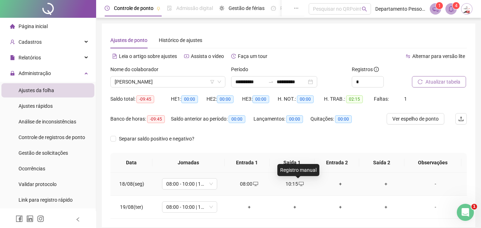
click at [299, 182] on icon "desktop" at bounding box center [301, 184] width 5 height 4
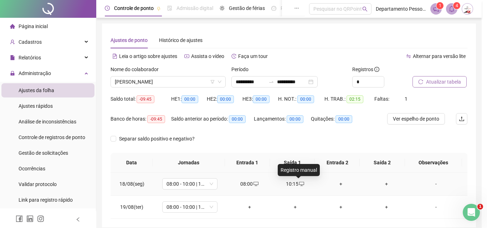
type input "**********"
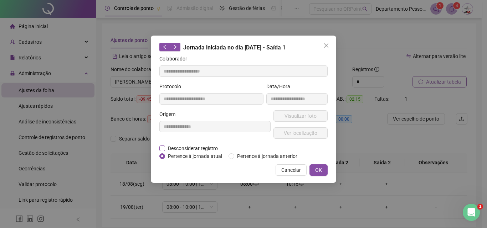
click at [168, 147] on span "Desconsiderar registro" at bounding box center [193, 149] width 56 height 8
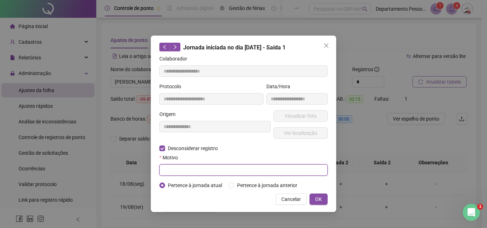
click at [218, 171] on input "text" at bounding box center [243, 170] width 168 height 11
type input "**********"
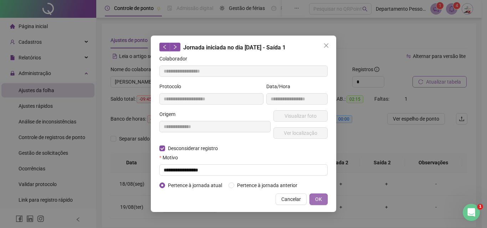
click at [324, 200] on button "OK" at bounding box center [318, 199] width 18 height 11
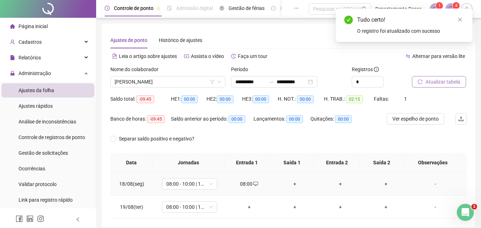
click at [291, 184] on div "+" at bounding box center [295, 184] width 34 height 8
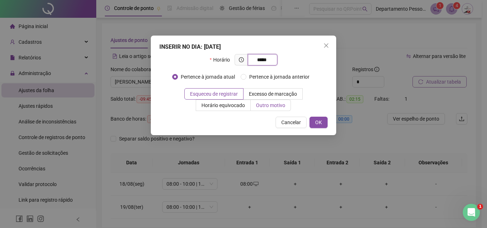
type input "*****"
click at [275, 107] on span "Outro motivo" at bounding box center [270, 106] width 29 height 6
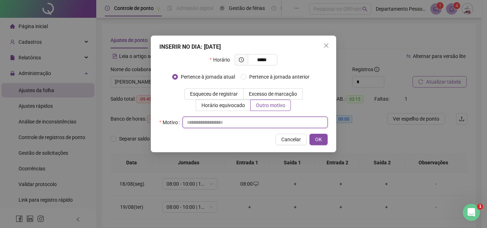
click at [270, 122] on input "text" at bounding box center [254, 122] width 145 height 11
type input "*"
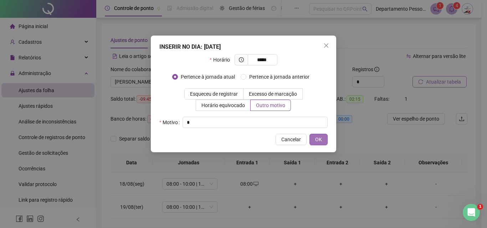
click at [316, 140] on span "OK" at bounding box center [318, 140] width 7 height 8
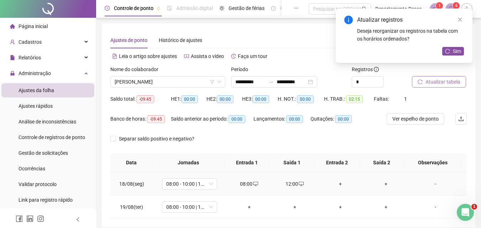
click at [336, 184] on div "+" at bounding box center [340, 184] width 34 height 8
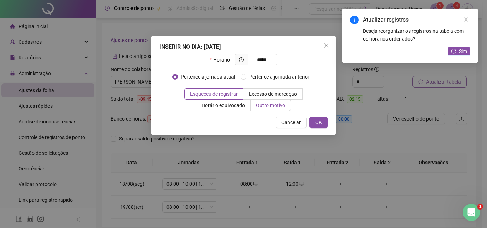
type input "*****"
click at [272, 106] on span "Outro motivo" at bounding box center [270, 106] width 29 height 6
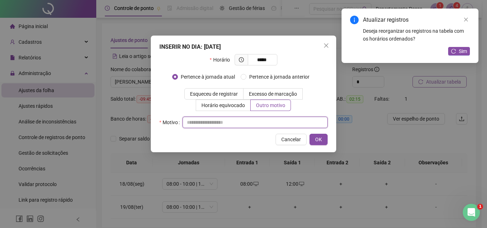
click at [270, 120] on input "text" at bounding box center [254, 122] width 145 height 11
type input "*"
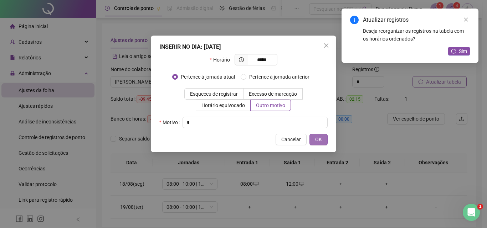
click at [317, 138] on span "OK" at bounding box center [318, 140] width 7 height 8
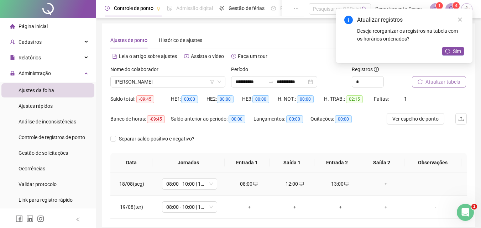
click at [381, 182] on div "+" at bounding box center [386, 184] width 34 height 8
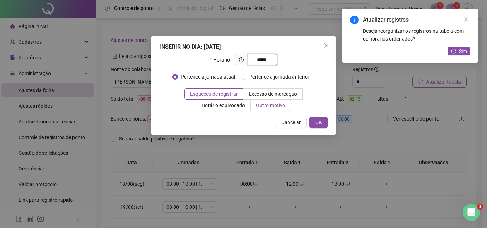
type input "*****"
click at [263, 108] on span "Outro motivo" at bounding box center [270, 106] width 29 height 6
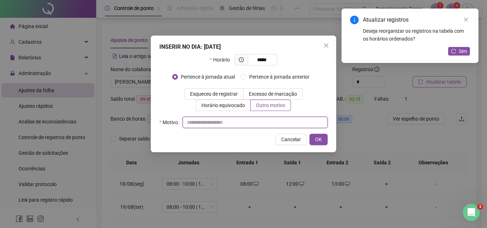
click at [263, 122] on input "text" at bounding box center [254, 122] width 145 height 11
type input "*"
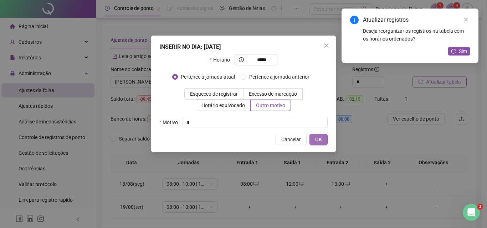
click at [314, 137] on button "OK" at bounding box center [318, 139] width 18 height 11
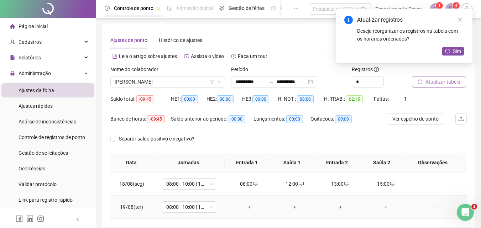
click at [246, 208] on div "+" at bounding box center [249, 207] width 34 height 8
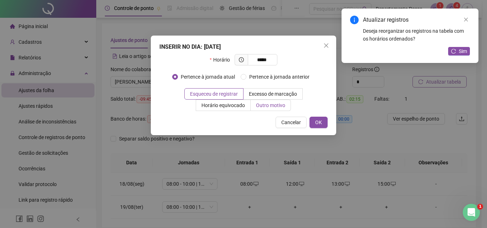
type input "*****"
click at [272, 106] on span "Outro motivo" at bounding box center [270, 106] width 29 height 6
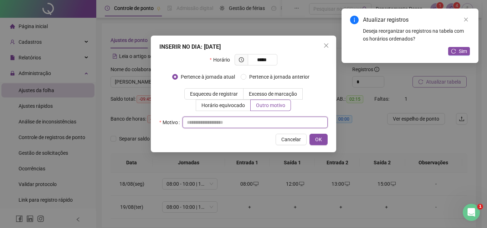
click at [266, 124] on input "text" at bounding box center [254, 122] width 145 height 11
type input "*"
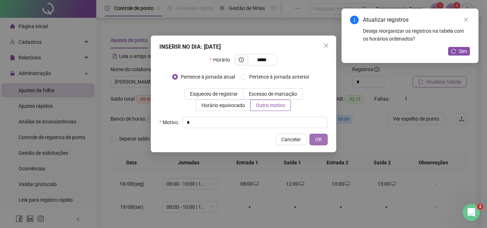
click at [317, 139] on span "OK" at bounding box center [318, 140] width 7 height 8
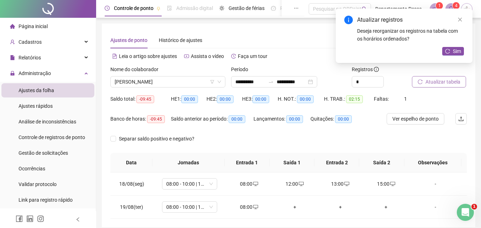
click at [431, 80] on span "Atualizar tabela" at bounding box center [443, 82] width 35 height 8
click at [412, 119] on span "Ver espelho de ponto" at bounding box center [416, 119] width 46 height 8
click at [175, 86] on span "[PERSON_NAME]" at bounding box center [168, 82] width 106 height 11
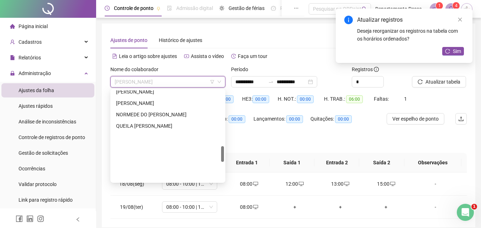
scroll to position [285, 0]
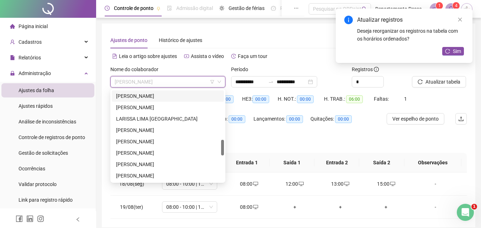
click at [138, 93] on div "[PERSON_NAME]" at bounding box center [168, 96] width 104 height 8
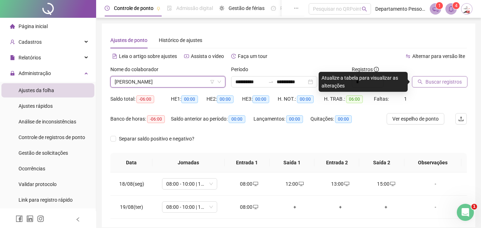
click at [431, 83] on span "Buscar registros" at bounding box center [444, 82] width 36 height 8
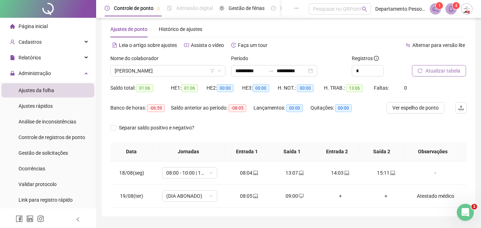
scroll to position [30, 0]
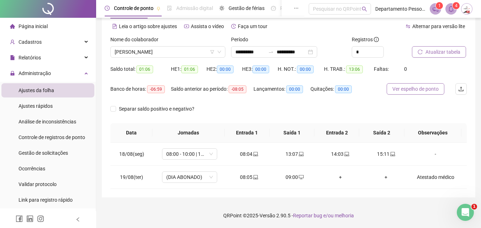
click at [398, 90] on span "Ver espelho de ponto" at bounding box center [416, 89] width 46 height 8
click at [187, 52] on span "[PERSON_NAME]" at bounding box center [168, 52] width 106 height 11
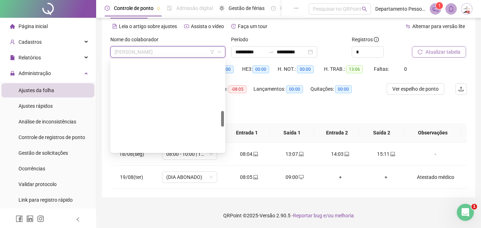
scroll to position [255, 0]
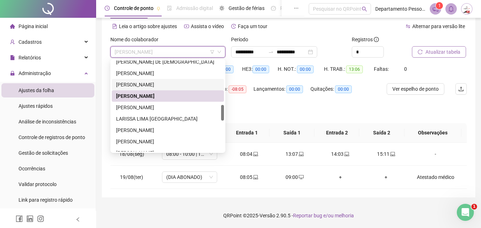
click at [133, 83] on div "[PERSON_NAME]" at bounding box center [168, 85] width 104 height 8
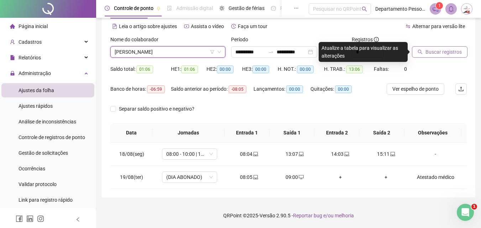
click at [156, 52] on span "[PERSON_NAME]" at bounding box center [168, 52] width 106 height 11
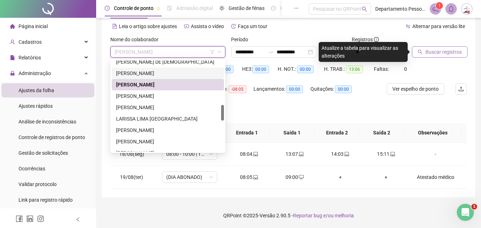
click at [144, 71] on div "[PERSON_NAME]" at bounding box center [168, 73] width 104 height 8
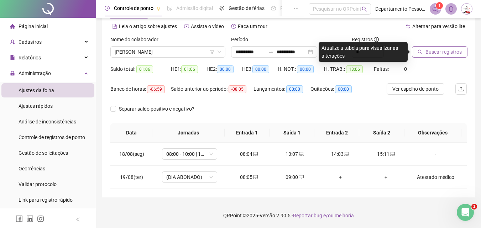
click at [443, 52] on span "Buscar registros" at bounding box center [444, 52] width 36 height 8
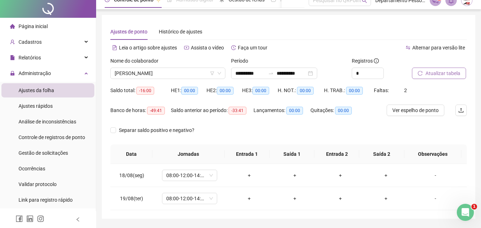
scroll to position [0, 0]
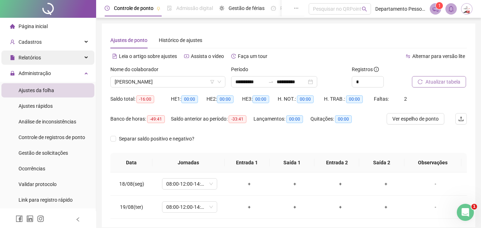
click at [33, 58] on span "Relatórios" at bounding box center [30, 58] width 22 height 6
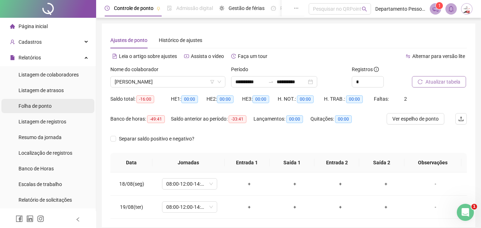
click at [33, 106] on span "Folha de ponto" at bounding box center [35, 106] width 33 height 6
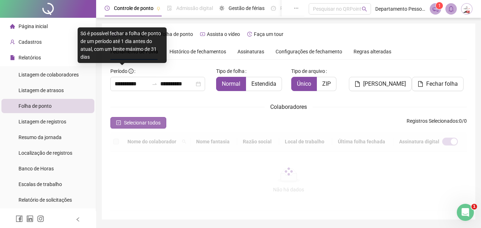
click at [139, 117] on button "Selecionar todos" at bounding box center [138, 122] width 56 height 11
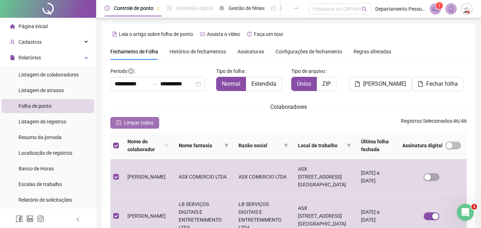
click at [121, 132] on th at bounding box center [115, 145] width 11 height 27
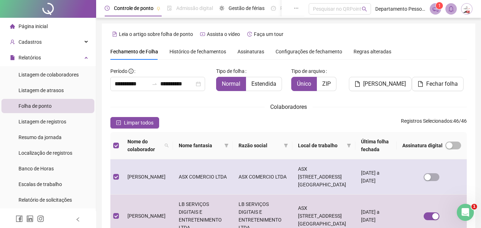
scroll to position [32, 0]
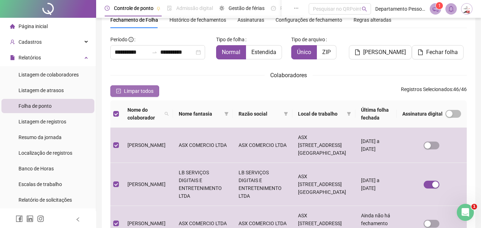
click at [147, 86] on button "Limpar todos" at bounding box center [134, 90] width 49 height 11
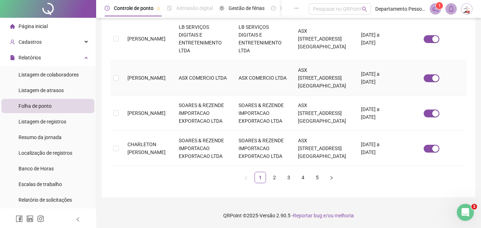
scroll to position [503, 0]
click at [276, 176] on link "2" at bounding box center [274, 177] width 11 height 11
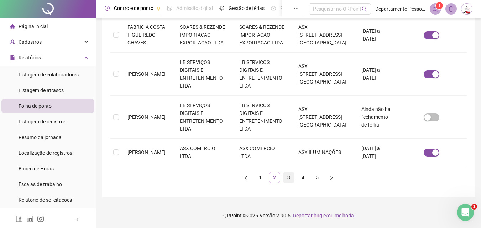
click at [288, 176] on link "3" at bounding box center [289, 177] width 11 height 11
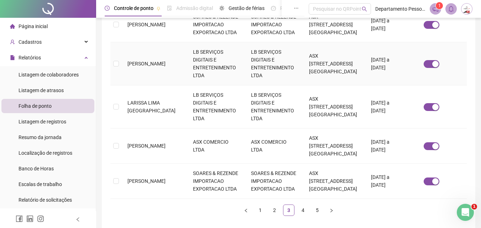
scroll to position [281, 0]
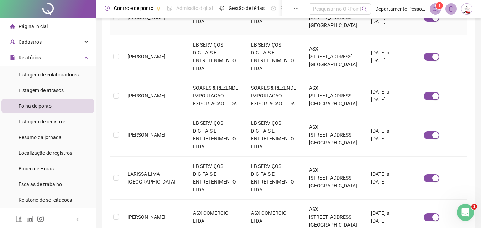
click at [131, 35] on td "[PERSON_NAME]" at bounding box center [155, 17] width 66 height 35
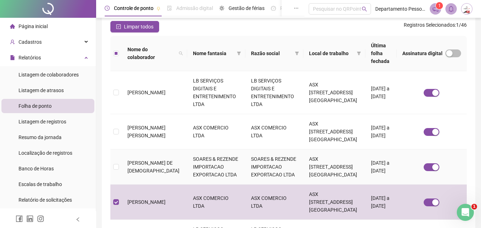
scroll to position [0, 0]
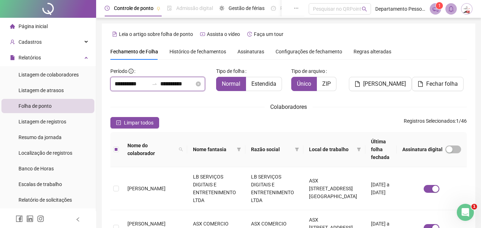
click at [177, 82] on input "**********" at bounding box center [177, 84] width 34 height 9
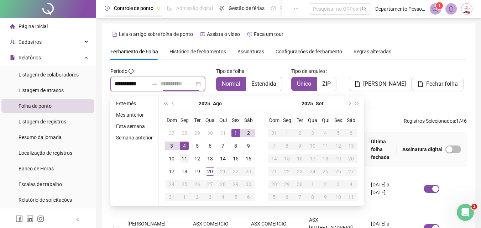
type input "**********"
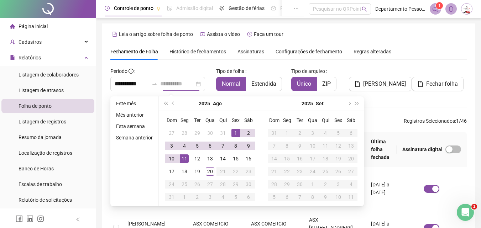
click at [184, 157] on div "11" at bounding box center [184, 159] width 9 height 9
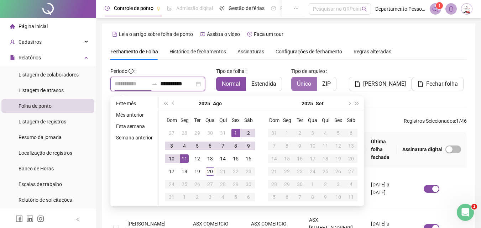
type input "**********"
click at [183, 68] on body "Página inicial Cadastros Empregadores Locais de trabalho Escalas Colaboradores …" at bounding box center [240, 114] width 481 height 228
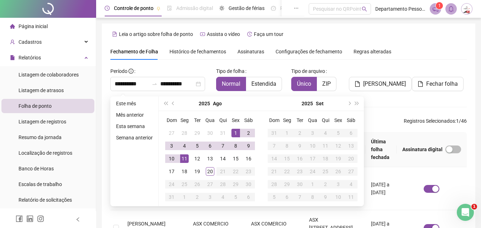
scroll to position [32, 0]
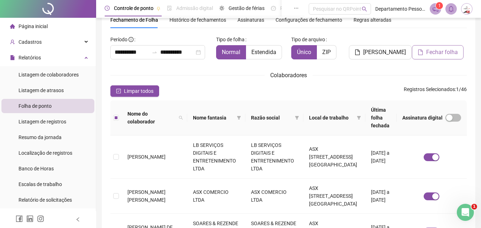
click at [451, 53] on span "Fechar folha" at bounding box center [442, 52] width 32 height 9
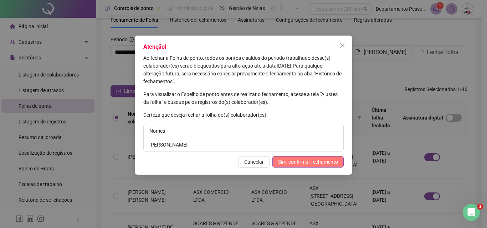
click at [300, 162] on span "Sim, confirmar fechamento" at bounding box center [308, 162] width 60 height 8
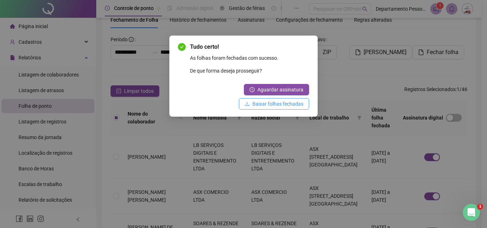
click at [272, 105] on span "Baixar folhas fechadas" at bounding box center [277, 104] width 51 height 8
